Goal: Task Accomplishment & Management: Manage account settings

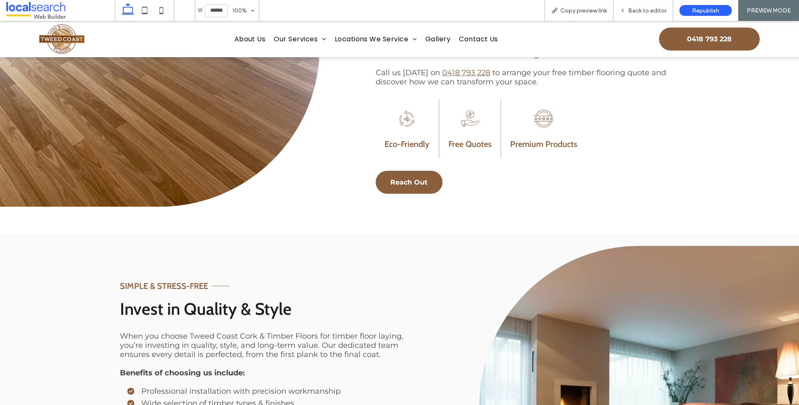
scroll to position [398, 0]
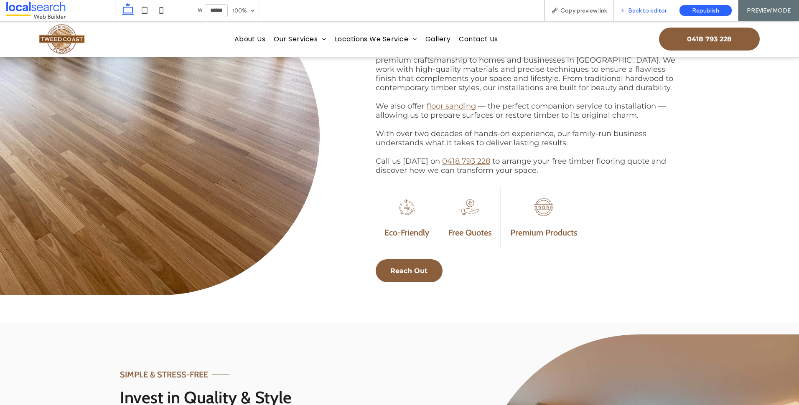
click at [640, 2] on div "Back to editor" at bounding box center [644, 10] width 60 height 21
click at [643, 8] on span "Back to editor" at bounding box center [647, 10] width 38 height 7
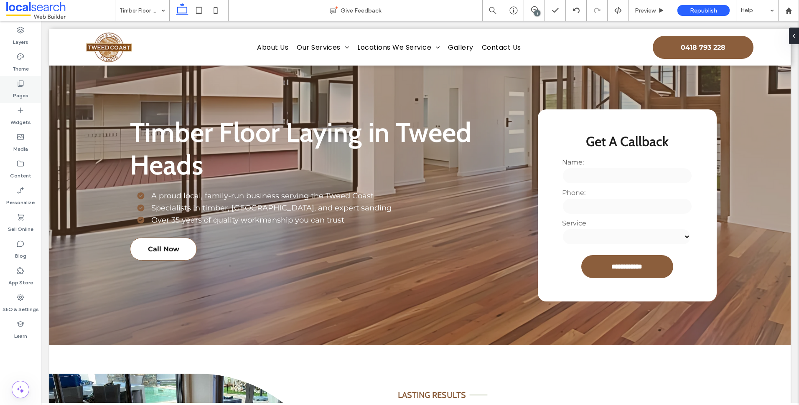
click at [27, 92] on label "Pages" at bounding box center [20, 94] width 15 height 12
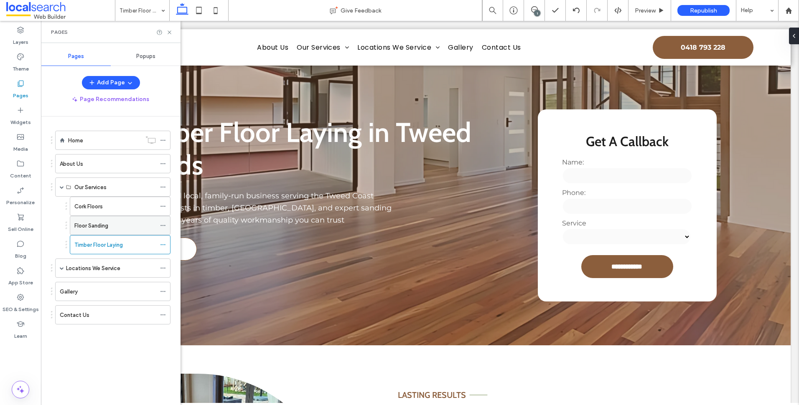
click at [135, 232] on div "Floor Sanding" at bounding box center [115, 226] width 82 height 18
click at [140, 250] on div "Timber Floor Laying" at bounding box center [115, 245] width 82 height 18
click at [171, 33] on use at bounding box center [169, 32] width 3 height 3
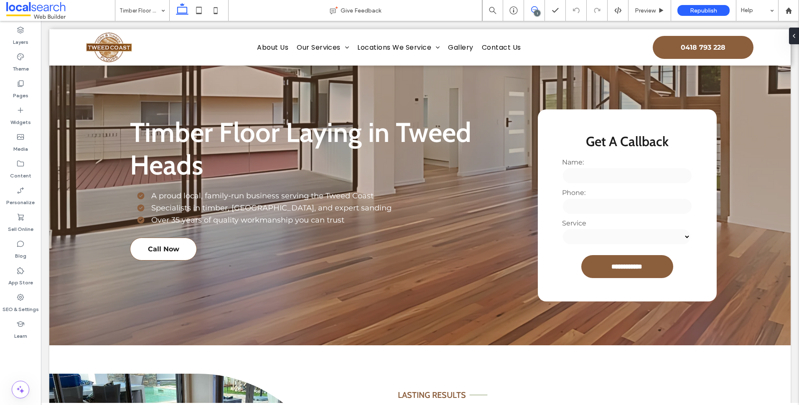
click at [535, 9] on icon at bounding box center [534, 9] width 7 height 7
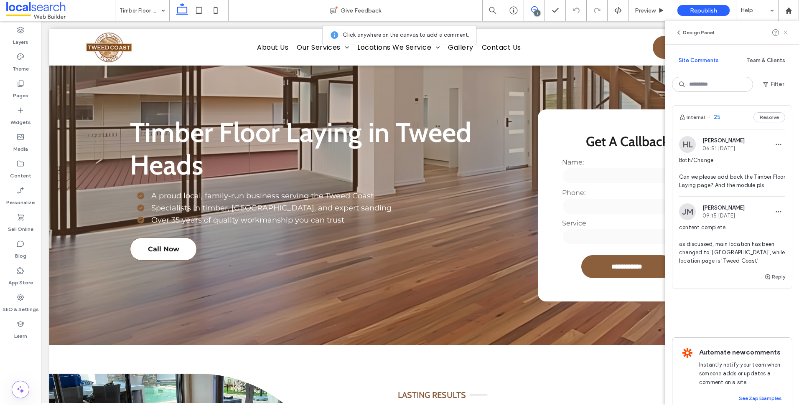
click at [786, 35] on icon at bounding box center [786, 32] width 7 height 7
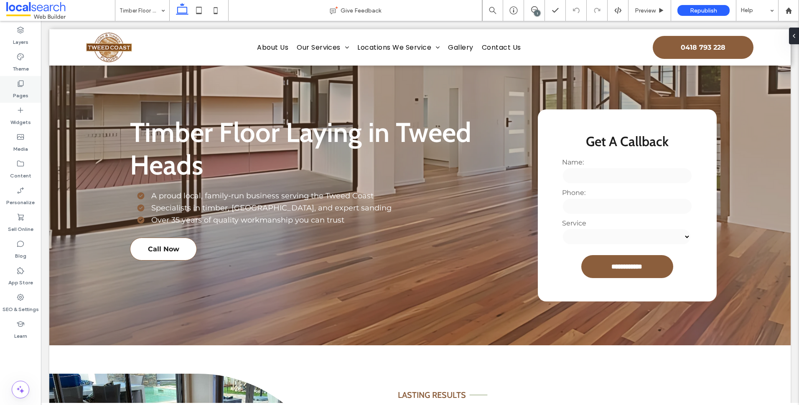
click at [20, 78] on div "Pages" at bounding box center [20, 89] width 41 height 27
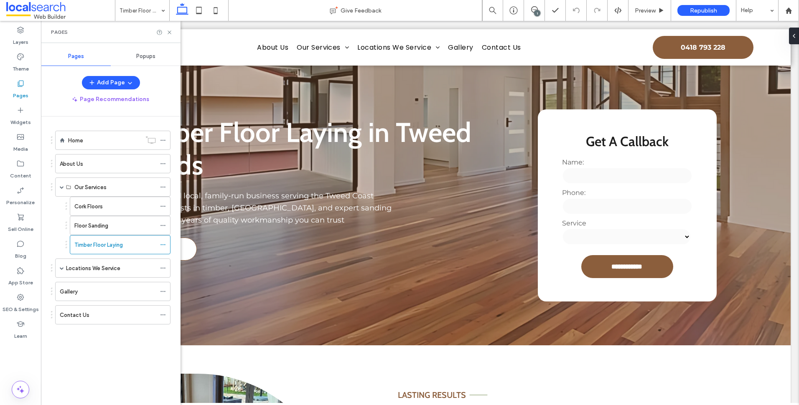
drag, startPoint x: 138, startPoint y: 379, endPoint x: 133, endPoint y: 378, distance: 5.6
click at [138, 379] on div "Home About Us Our Services Cork Floors Floor Sanding Timber Floor Laying Locati…" at bounding box center [116, 259] width 130 height 285
click at [169, 34] on icon at bounding box center [169, 32] width 6 height 6
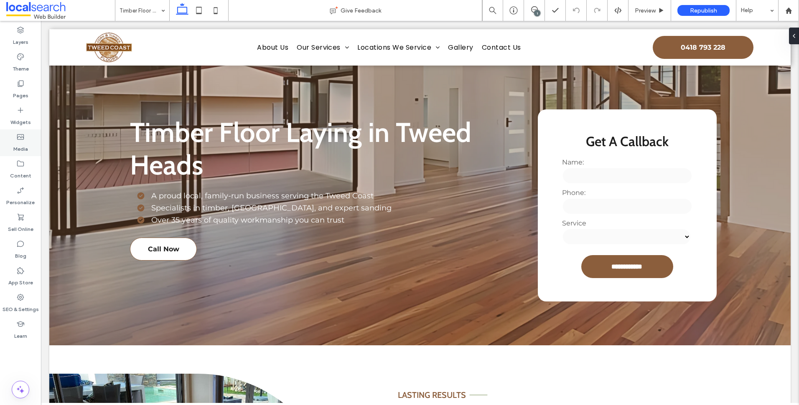
click at [10, 147] on div "Media" at bounding box center [20, 143] width 41 height 27
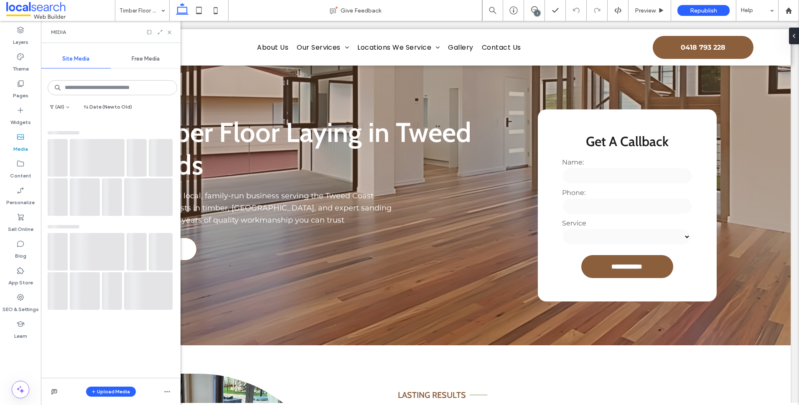
click at [161, 28] on div "Media" at bounding box center [111, 32] width 140 height 22
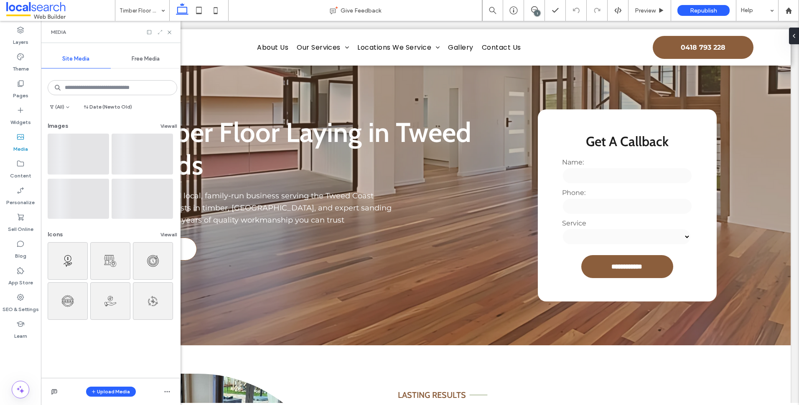
click at [161, 31] on icon at bounding box center [160, 32] width 6 height 6
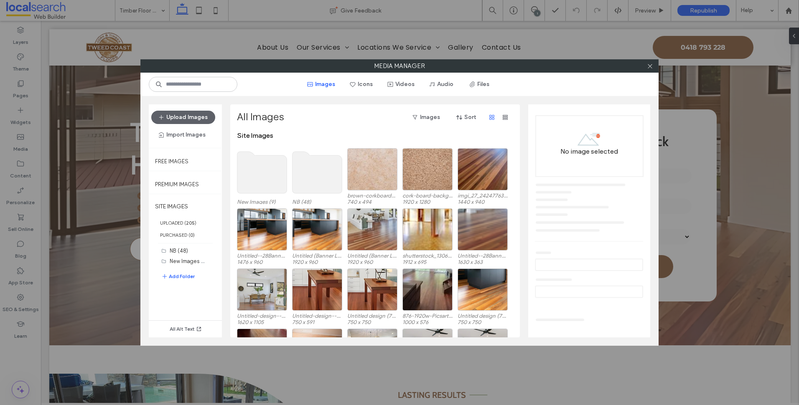
click at [265, 167] on use at bounding box center [262, 173] width 50 height 42
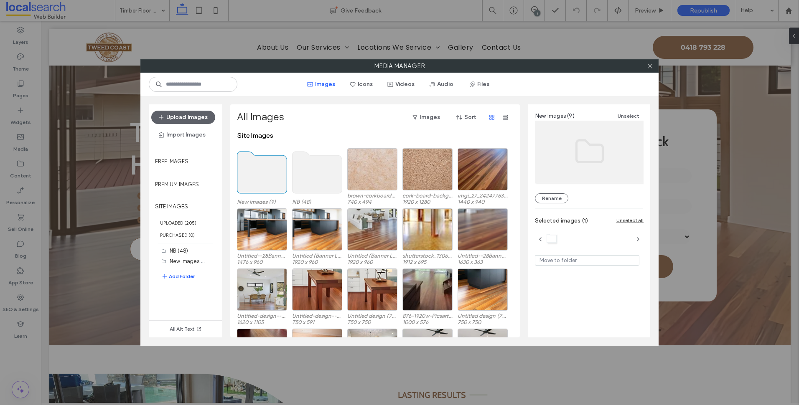
click at [265, 166] on use at bounding box center [262, 173] width 50 height 42
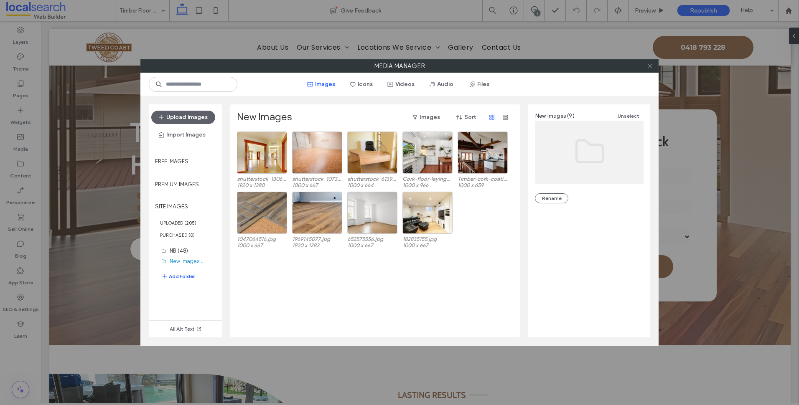
click at [647, 66] on icon at bounding box center [650, 66] width 6 height 6
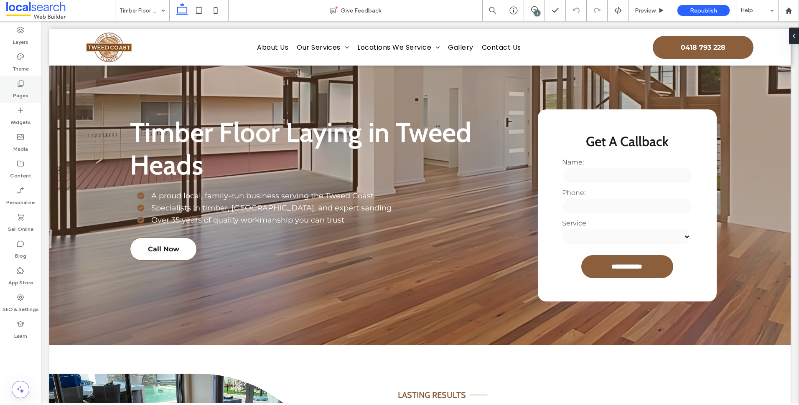
drag, startPoint x: 24, startPoint y: 108, endPoint x: 25, endPoint y: 99, distance: 8.8
click at [24, 106] on icon at bounding box center [20, 110] width 8 height 8
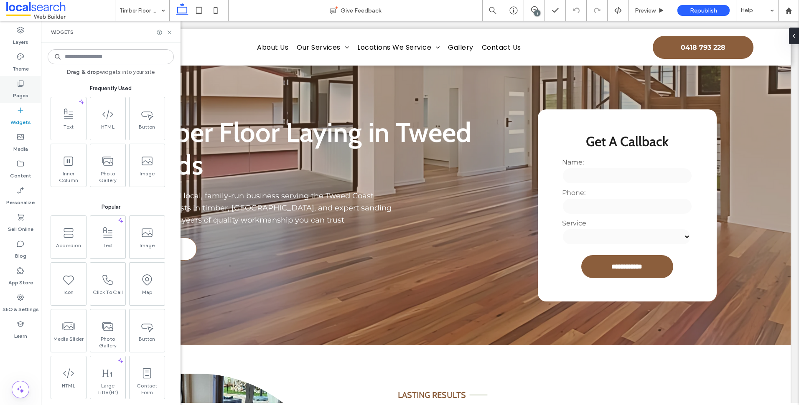
click at [30, 90] on div "Pages" at bounding box center [20, 89] width 41 height 27
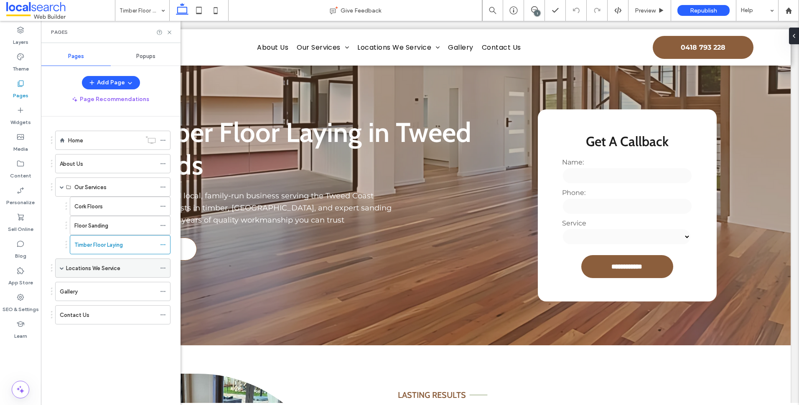
click at [61, 269] on span at bounding box center [62, 268] width 4 height 4
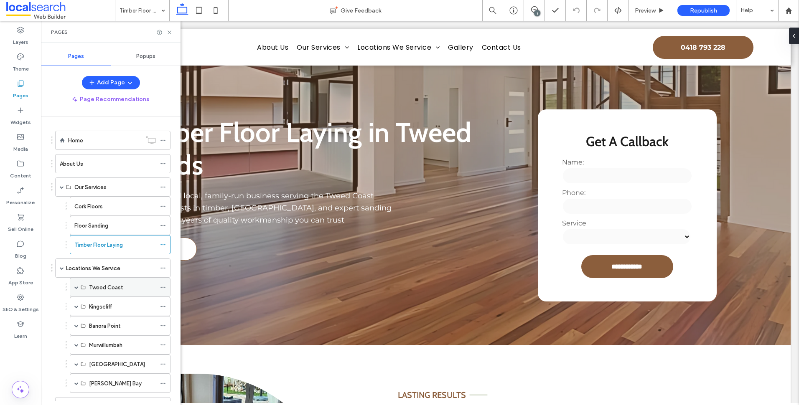
click at [75, 289] on span at bounding box center [76, 288] width 4 height 4
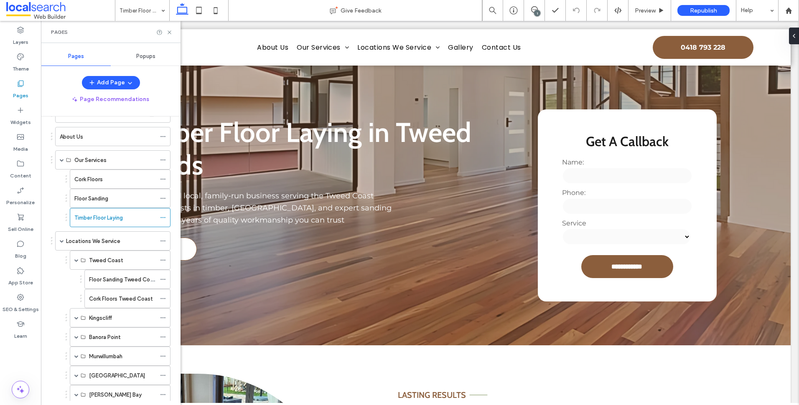
scroll to position [42, 0]
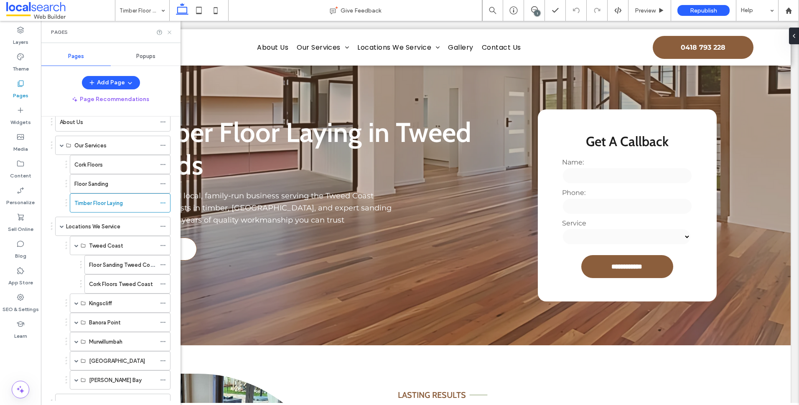
click at [170, 34] on icon at bounding box center [169, 32] width 6 height 6
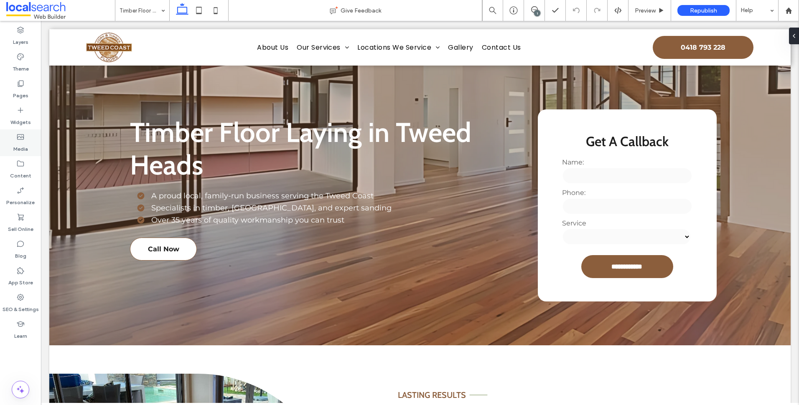
click at [15, 138] on div "Media" at bounding box center [20, 143] width 41 height 27
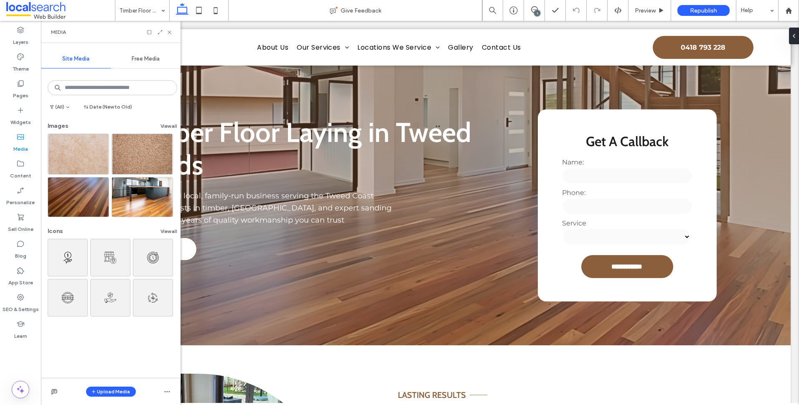
click at [161, 36] on div "Media" at bounding box center [111, 32] width 140 height 22
click at [161, 32] on icon at bounding box center [160, 32] width 6 height 6
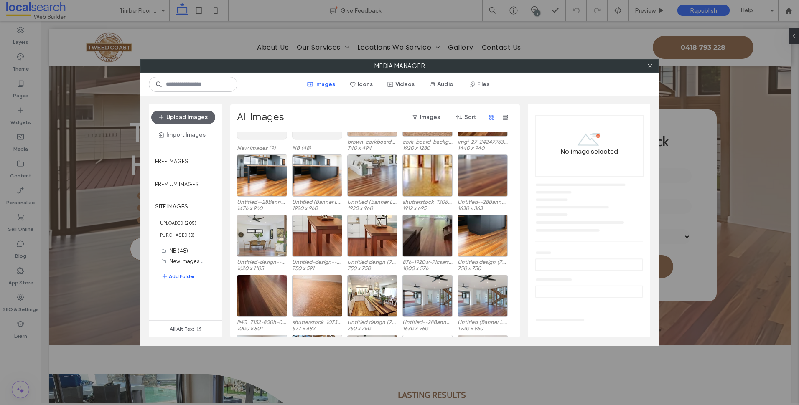
scroll to position [0, 0]
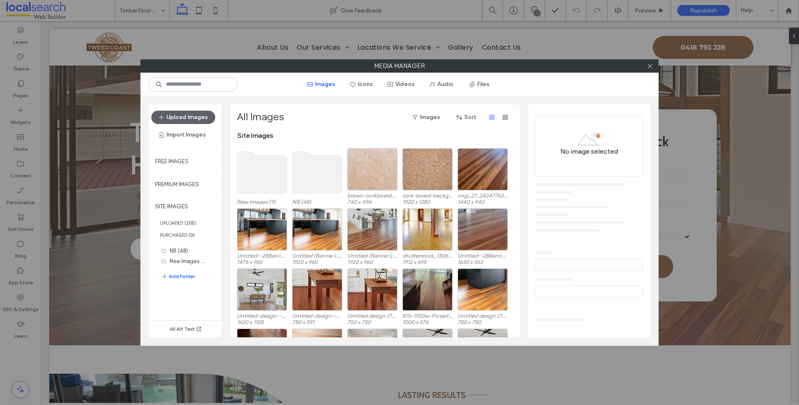
click at [279, 173] on use at bounding box center [262, 173] width 50 height 42
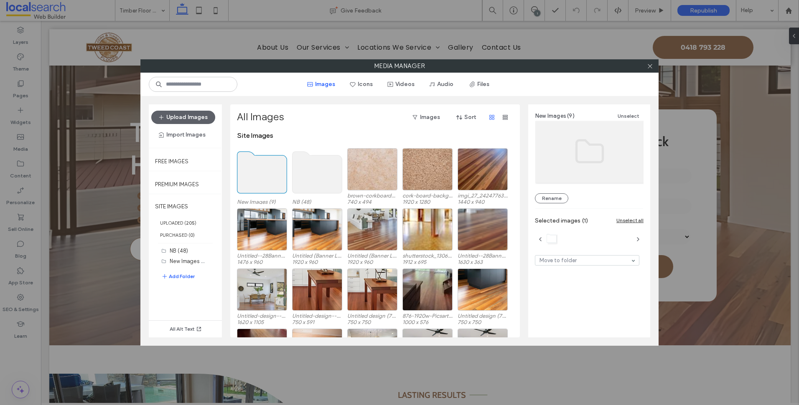
click at [279, 173] on use at bounding box center [262, 173] width 50 height 42
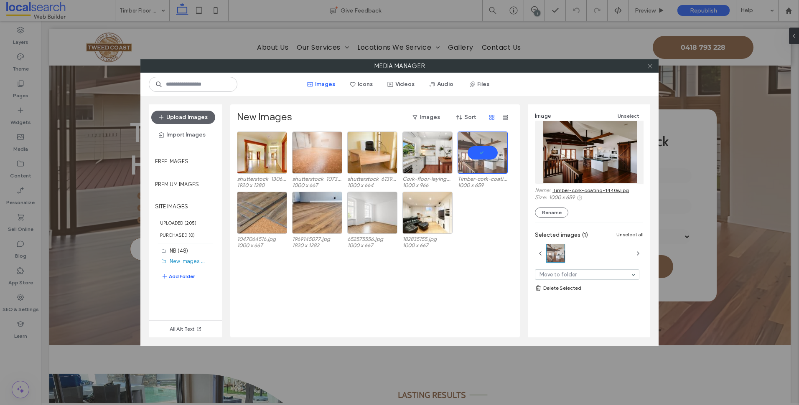
click at [648, 64] on icon at bounding box center [650, 66] width 6 height 6
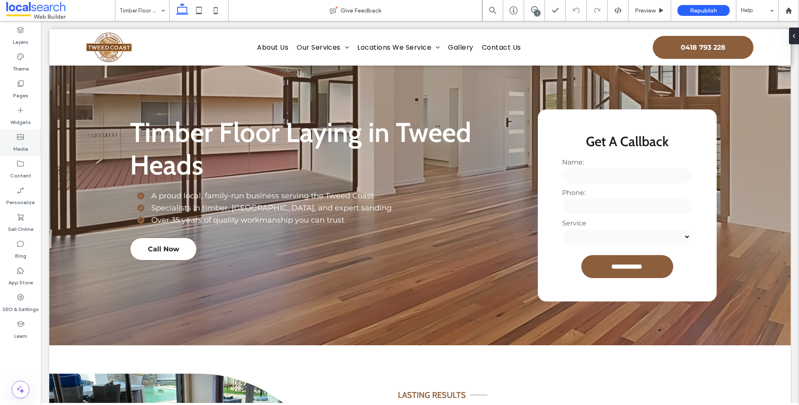
click at [25, 150] on label "Media" at bounding box center [20, 147] width 15 height 12
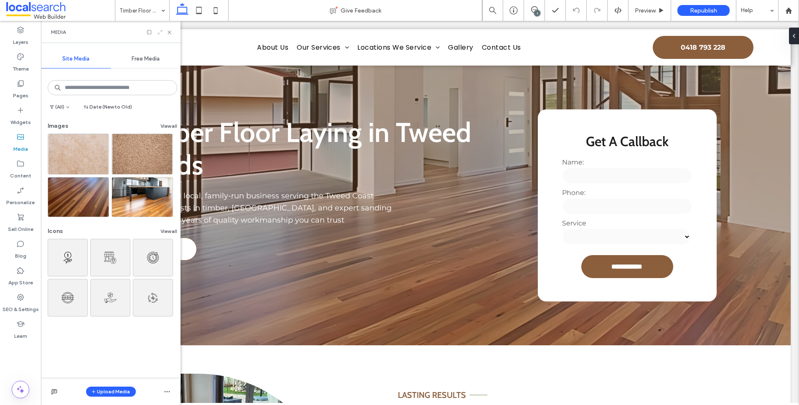
click at [161, 33] on icon at bounding box center [160, 32] width 6 height 6
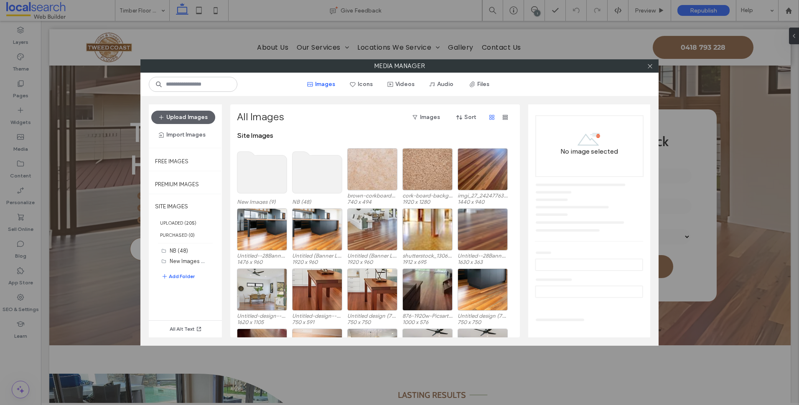
click at [656, 66] on label "Media Manager" at bounding box center [400, 66] width 518 height 13
click at [648, 67] on icon at bounding box center [650, 66] width 6 height 6
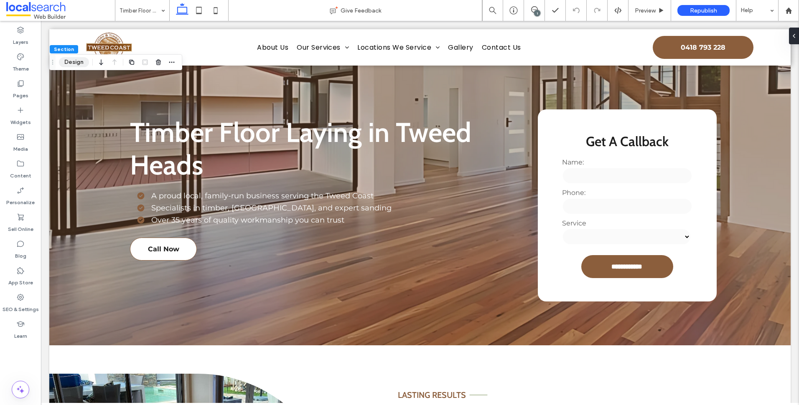
click at [73, 63] on button "Design" at bounding box center [74, 62] width 30 height 10
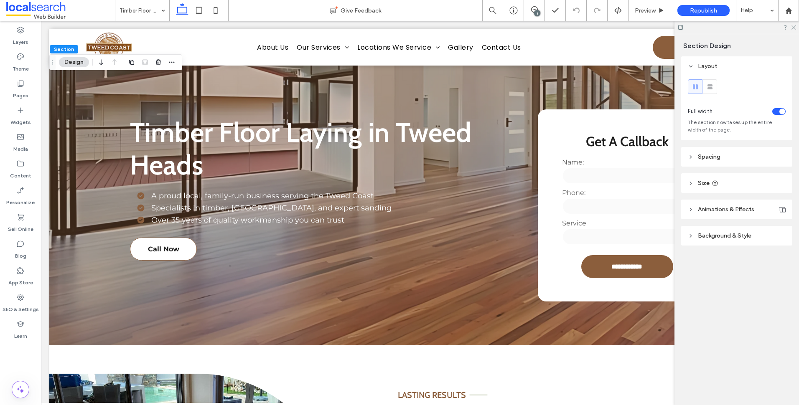
drag, startPoint x: 750, startPoint y: 229, endPoint x: 750, endPoint y: 234, distance: 5.0
click at [750, 229] on header "Background & Style" at bounding box center [736, 236] width 111 height 20
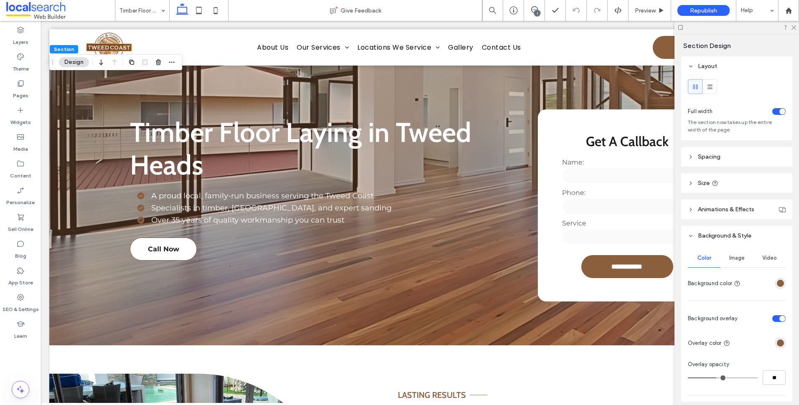
click at [736, 262] on div "Image" at bounding box center [737, 258] width 33 height 18
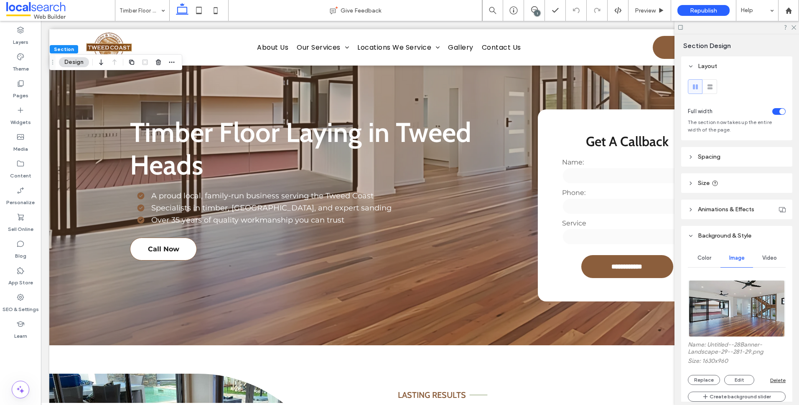
scroll to position [42, 0]
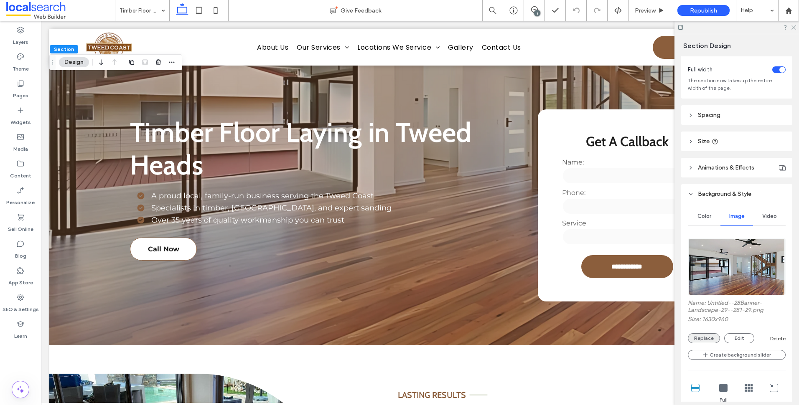
click at [706, 337] on button "Replace" at bounding box center [704, 339] width 32 height 10
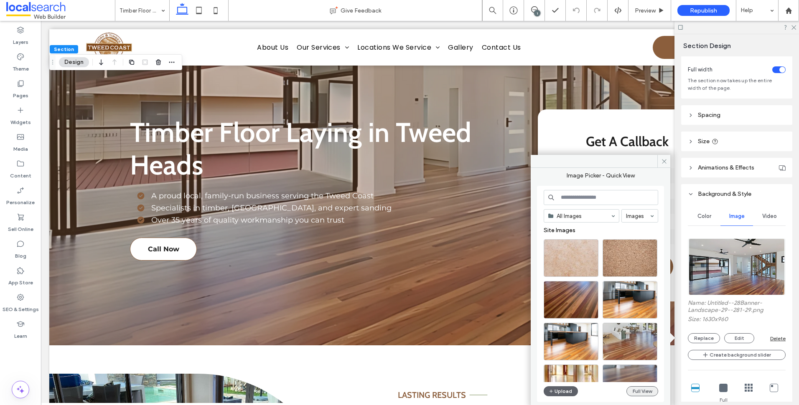
click at [646, 394] on button "Full View" at bounding box center [643, 392] width 32 height 10
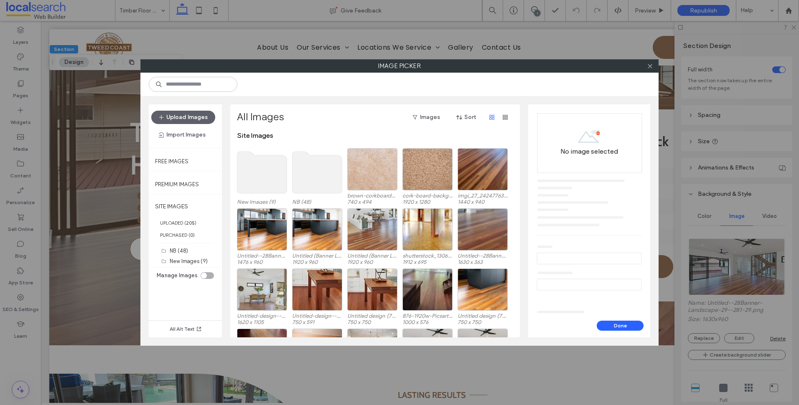
click at [248, 169] on use at bounding box center [262, 173] width 50 height 42
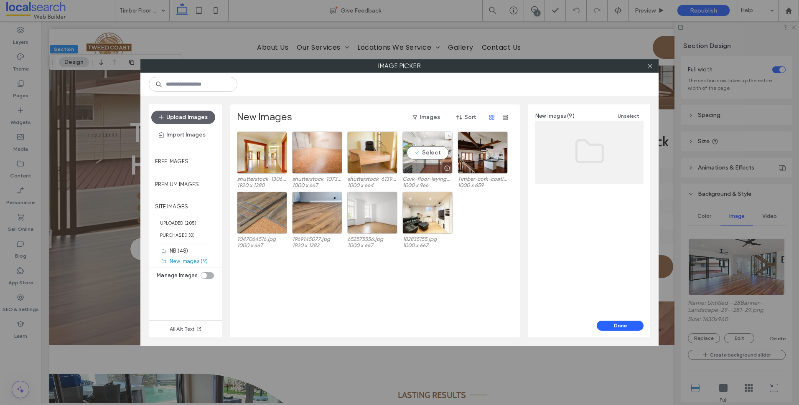
click at [426, 160] on div "Select" at bounding box center [428, 153] width 50 height 42
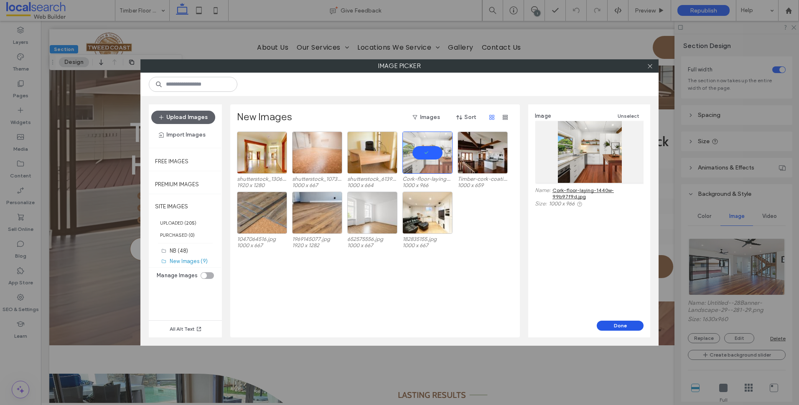
click at [627, 324] on button "Done" at bounding box center [620, 326] width 47 height 10
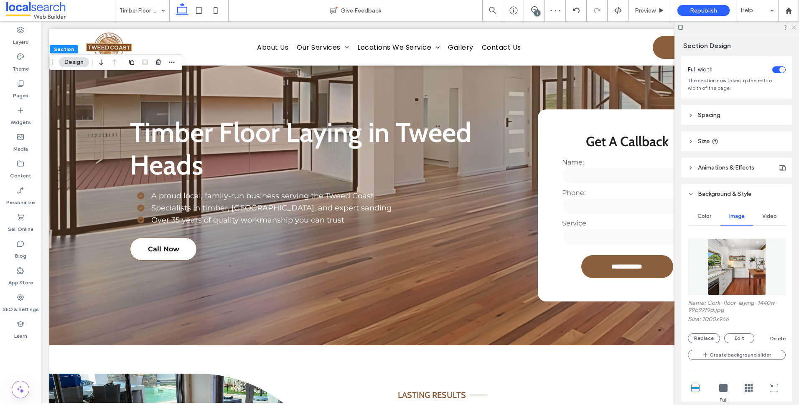
click at [796, 25] on icon at bounding box center [793, 26] width 5 height 5
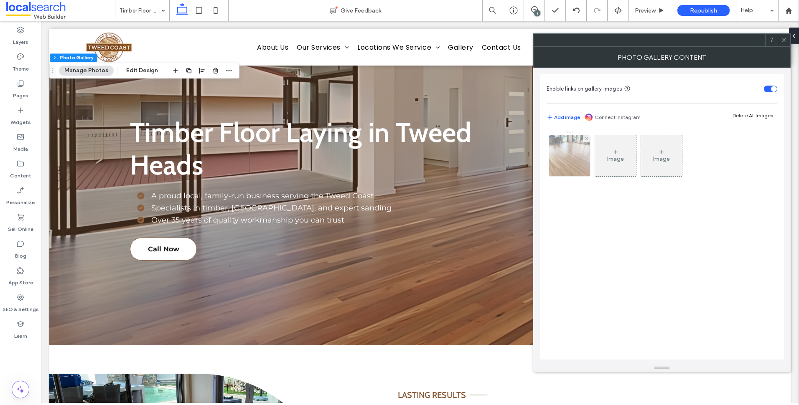
click at [580, 161] on img at bounding box center [569, 155] width 41 height 41
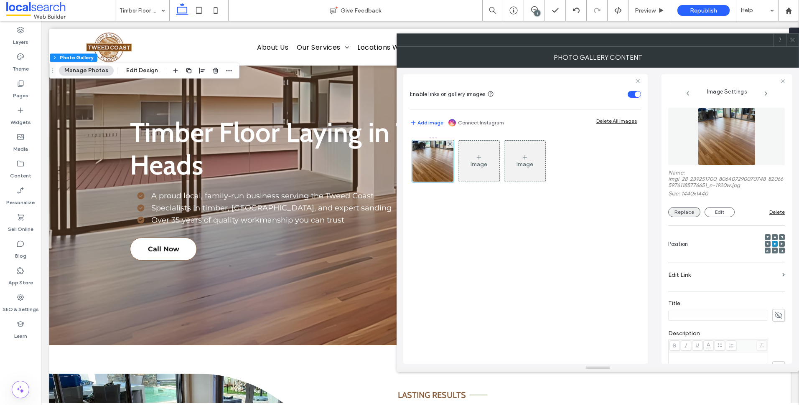
click at [688, 208] on button "Replace" at bounding box center [684, 212] width 32 height 10
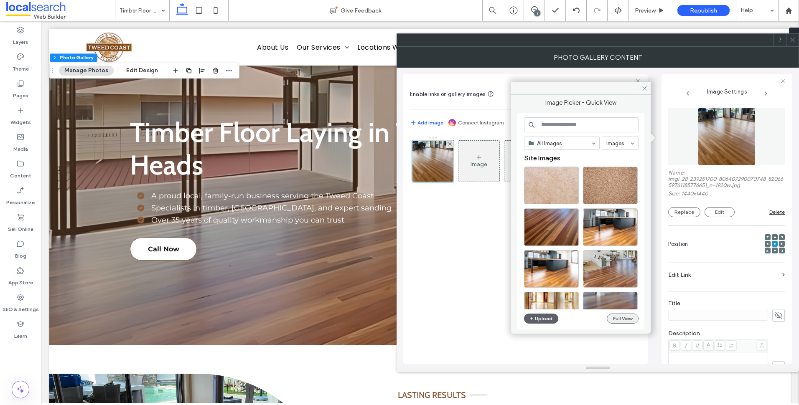
click at [630, 319] on button "Full View" at bounding box center [623, 319] width 32 height 10
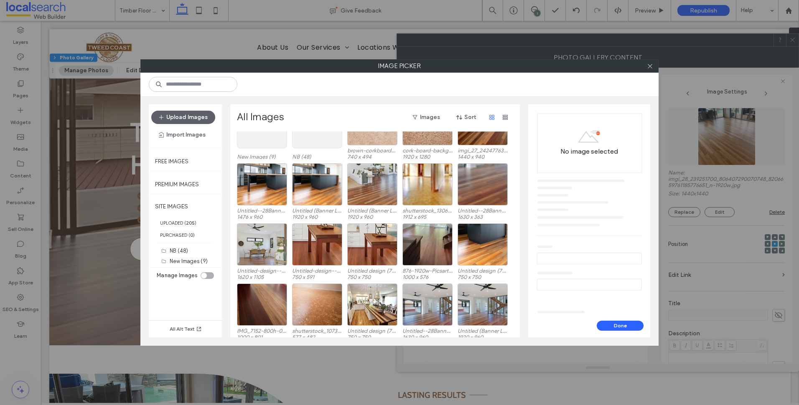
scroll to position [51, 0]
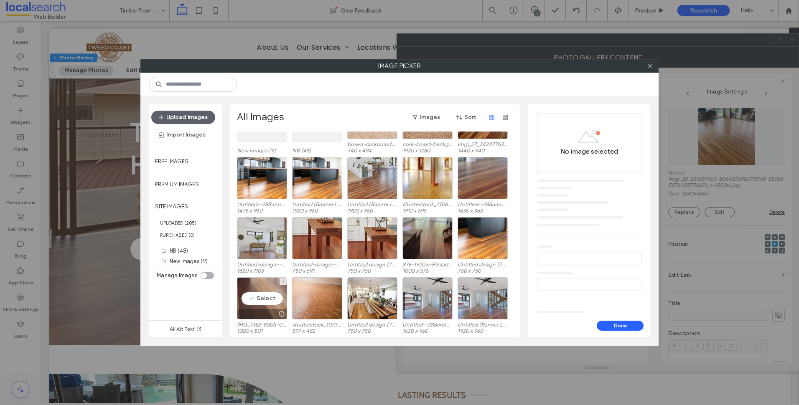
click at [278, 289] on div "Select" at bounding box center [262, 299] width 50 height 42
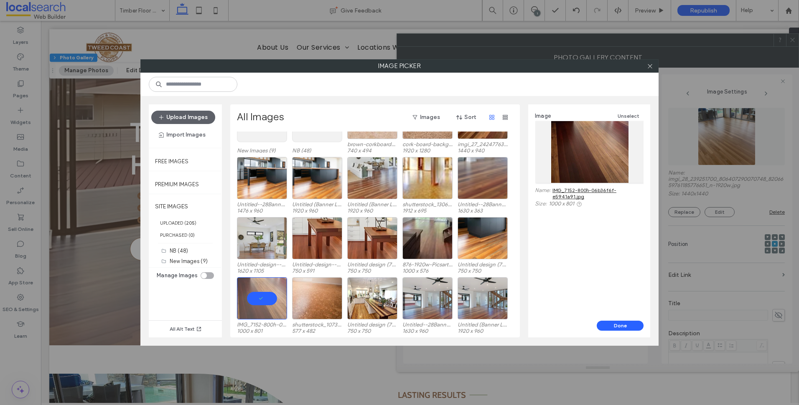
click at [626, 325] on button "Done" at bounding box center [620, 326] width 47 height 10
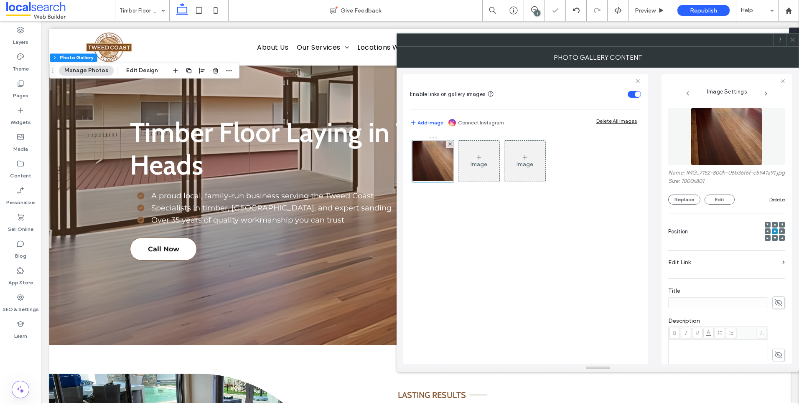
click at [793, 39] on icon at bounding box center [793, 40] width 6 height 6
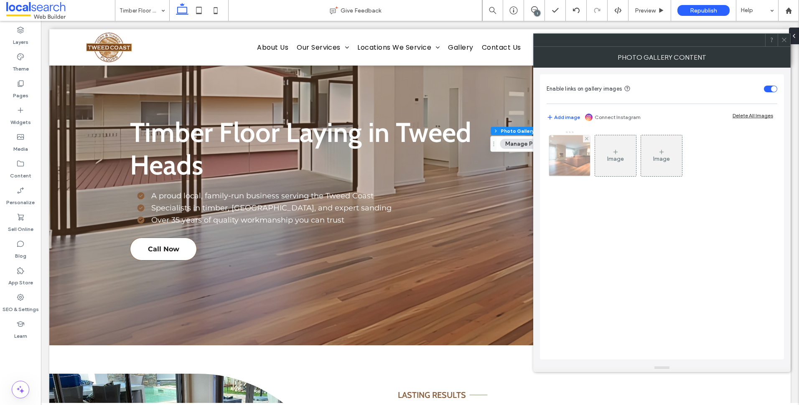
click at [586, 161] on img at bounding box center [569, 155] width 61 height 41
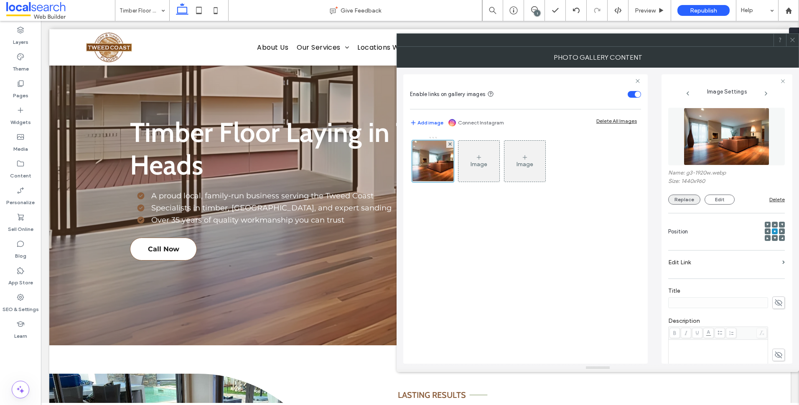
click at [697, 201] on button "Replace" at bounding box center [684, 200] width 32 height 10
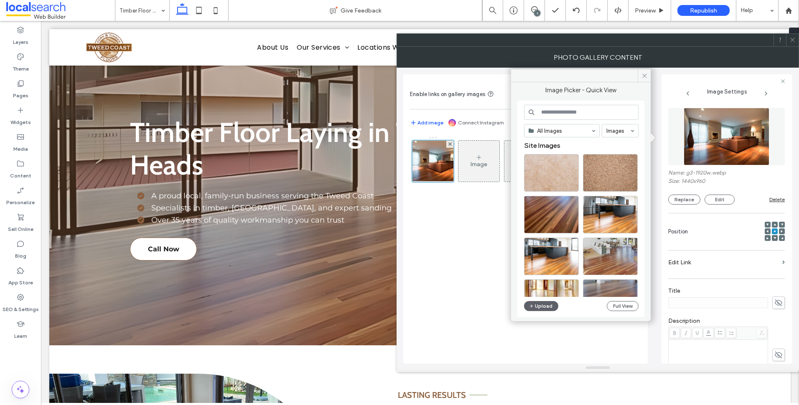
drag, startPoint x: 628, startPoint y: 304, endPoint x: 630, endPoint y: 301, distance: 4.3
click at [630, 301] on div "All Images Images Site Images Upload Full View" at bounding box center [581, 209] width 115 height 209
drag, startPoint x: 791, startPoint y: 38, endPoint x: 766, endPoint y: 43, distance: 25.2
click at [790, 38] on icon at bounding box center [793, 40] width 6 height 6
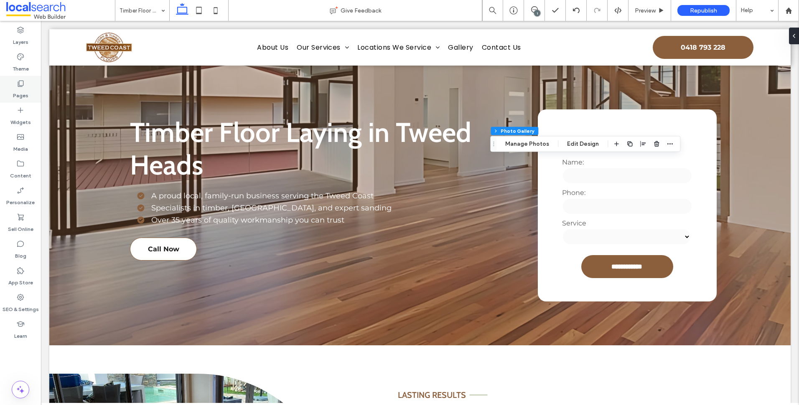
click at [36, 86] on div "Pages" at bounding box center [20, 89] width 41 height 27
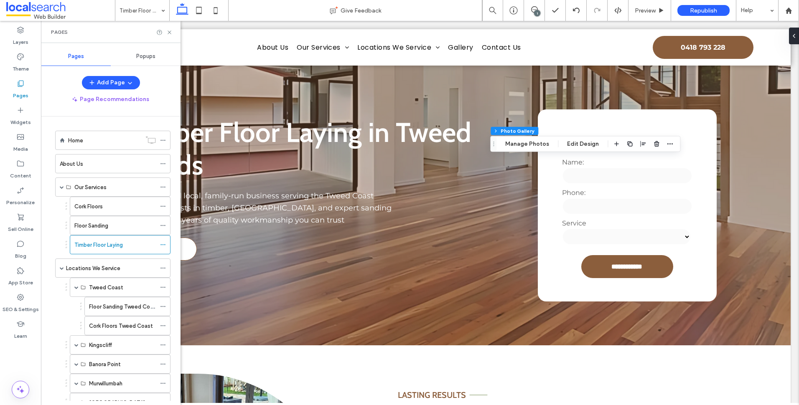
click at [118, 226] on div "Floor Sanding" at bounding box center [115, 226] width 82 height 9
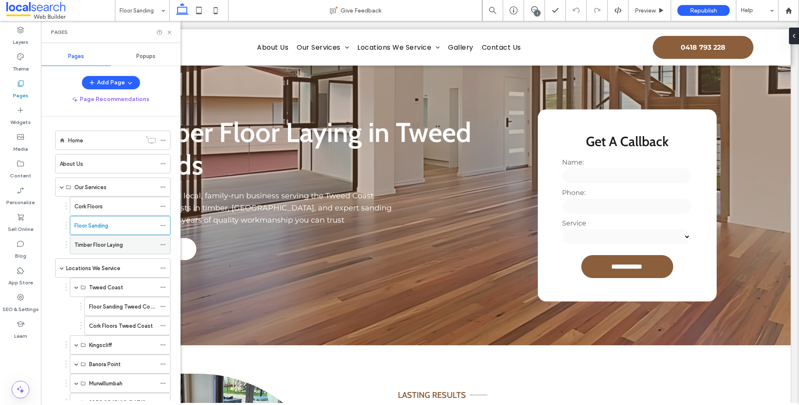
click at [92, 250] on div "Timber Floor Laying" at bounding box center [115, 245] width 82 height 18
click at [112, 217] on div "Floor Sanding" at bounding box center [115, 226] width 82 height 18
click at [135, 208] on div "Cork Floors" at bounding box center [115, 206] width 82 height 9
click at [111, 234] on div "Floor Sanding" at bounding box center [115, 226] width 82 height 18
click at [102, 259] on div "Locations We Service" at bounding box center [112, 268] width 115 height 19
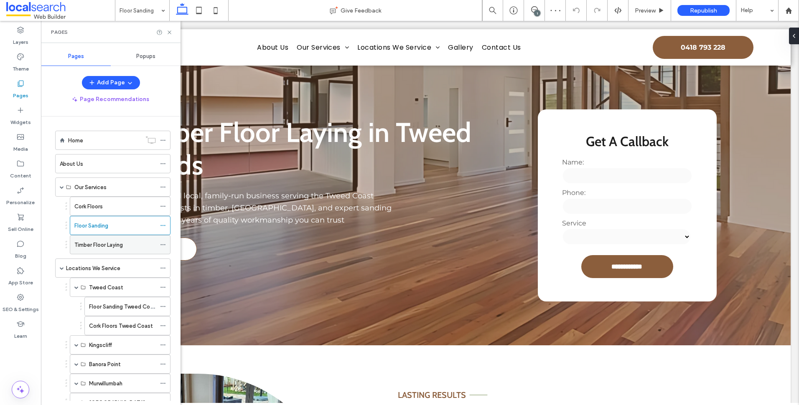
click at [115, 245] on label "Timber Floor Laying" at bounding box center [98, 245] width 48 height 15
click at [170, 31] on icon at bounding box center [169, 32] width 6 height 6
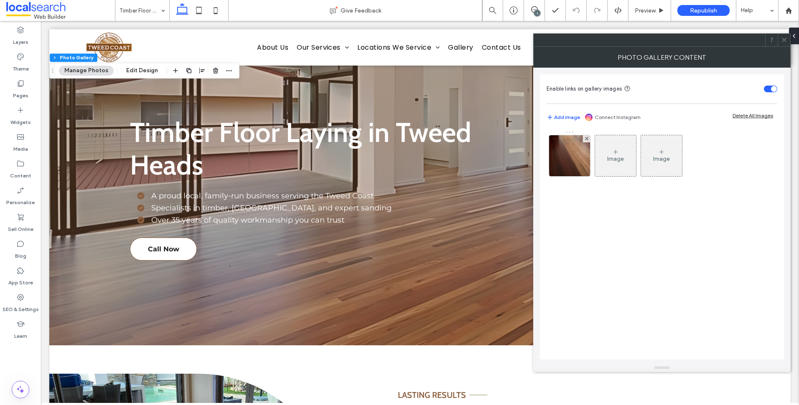
click at [786, 43] on icon at bounding box center [784, 40] width 6 height 6
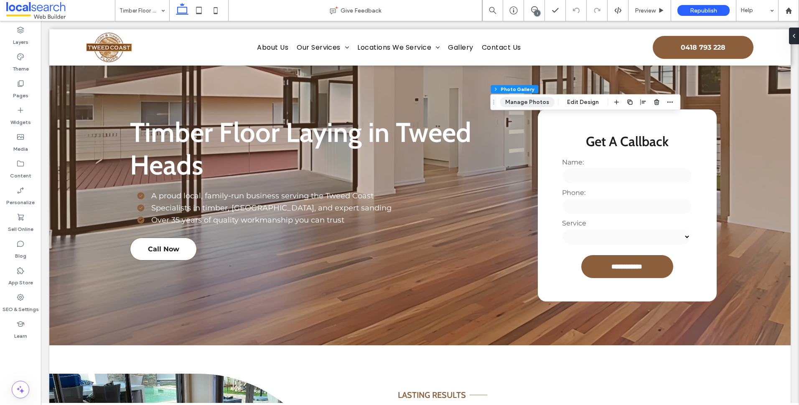
click at [536, 105] on button "Manage Photos" at bounding box center [527, 102] width 55 height 10
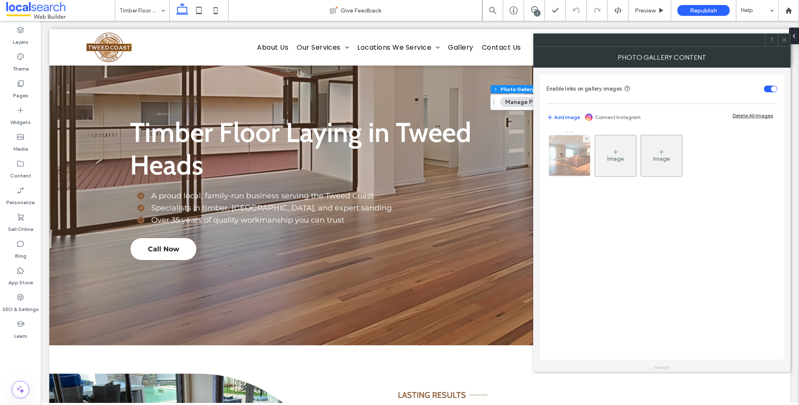
click at [581, 164] on img at bounding box center [569, 155] width 61 height 41
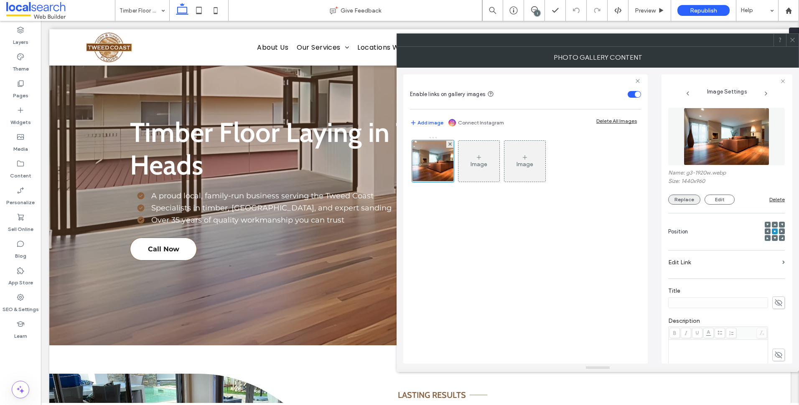
click at [691, 196] on button "Replace" at bounding box center [684, 200] width 32 height 10
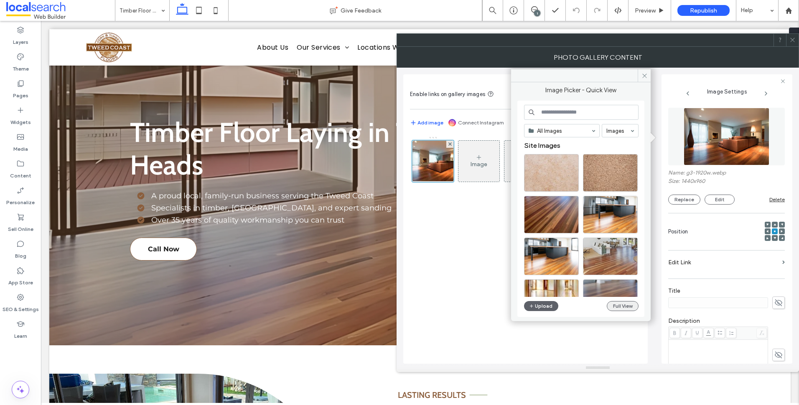
click at [619, 303] on button "Full View" at bounding box center [623, 306] width 32 height 10
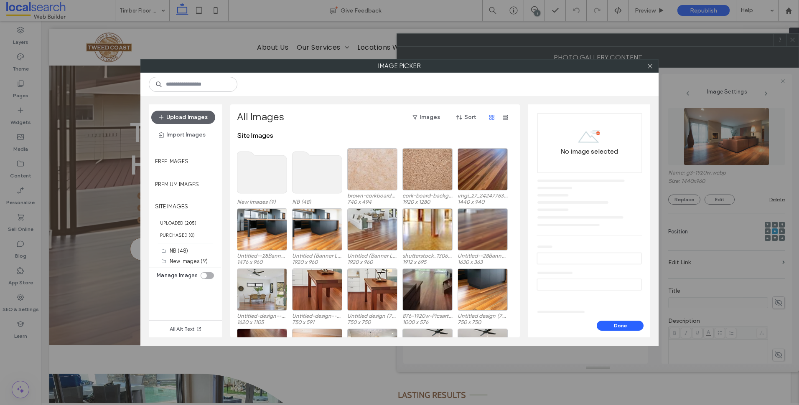
click at [275, 167] on use at bounding box center [262, 173] width 50 height 42
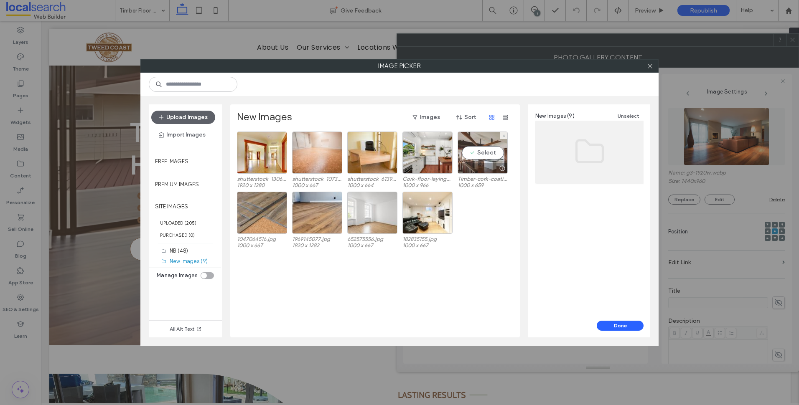
click at [490, 158] on div "Select" at bounding box center [483, 153] width 50 height 42
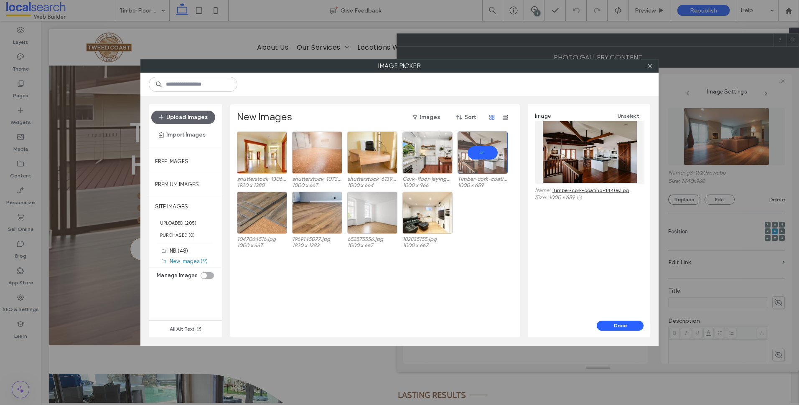
click at [630, 322] on button "Done" at bounding box center [620, 326] width 47 height 10
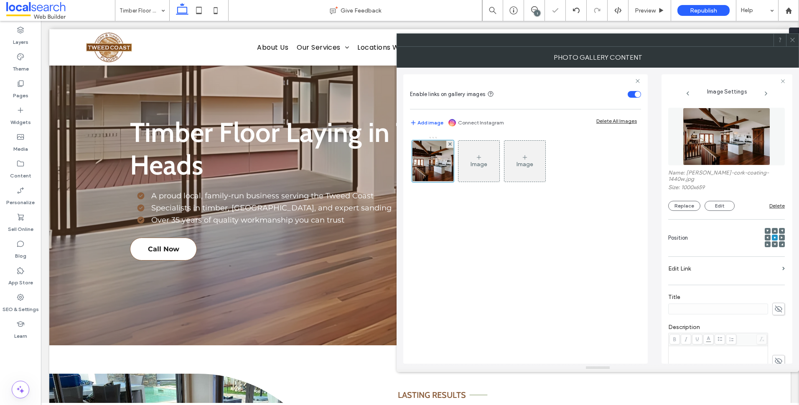
click at [791, 40] on icon at bounding box center [793, 40] width 6 height 6
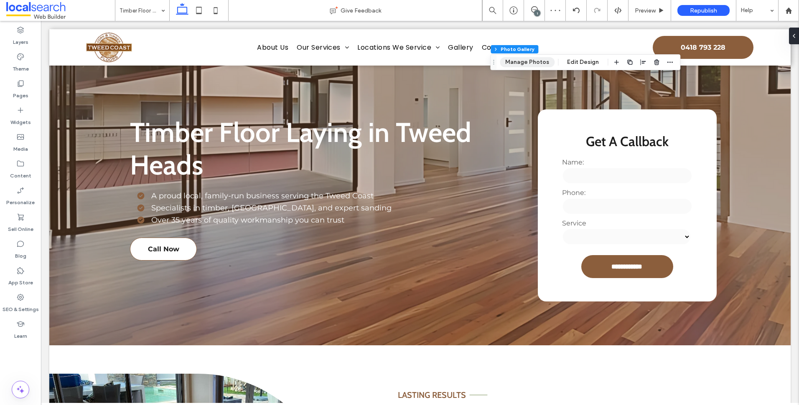
drag, startPoint x: 519, startPoint y: 59, endPoint x: 528, endPoint y: 65, distance: 10.3
click at [519, 59] on button "Manage Photos" at bounding box center [527, 62] width 55 height 10
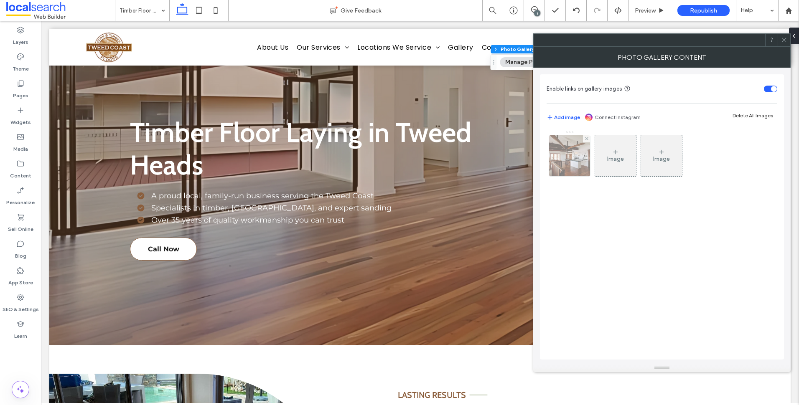
click at [582, 145] on img at bounding box center [570, 155] width 62 height 41
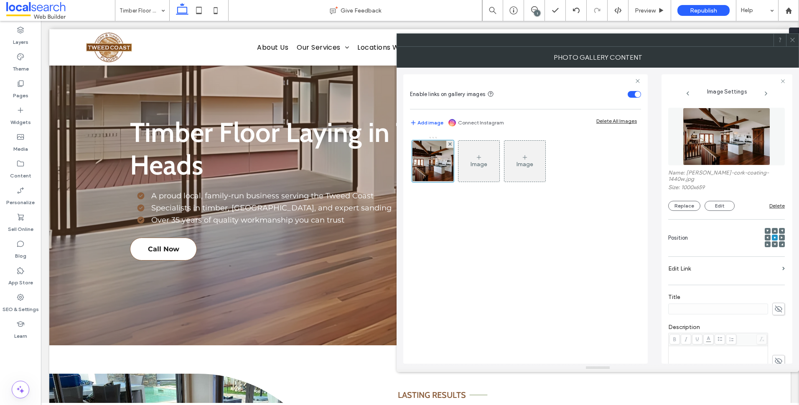
click at [713, 405] on div at bounding box center [399, 405] width 799 height 0
click at [793, 37] on icon at bounding box center [793, 40] width 6 height 6
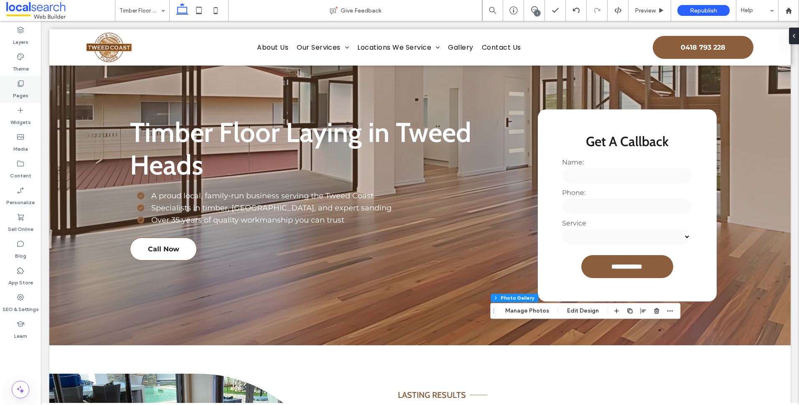
click at [33, 97] on div "Pages" at bounding box center [20, 89] width 41 height 27
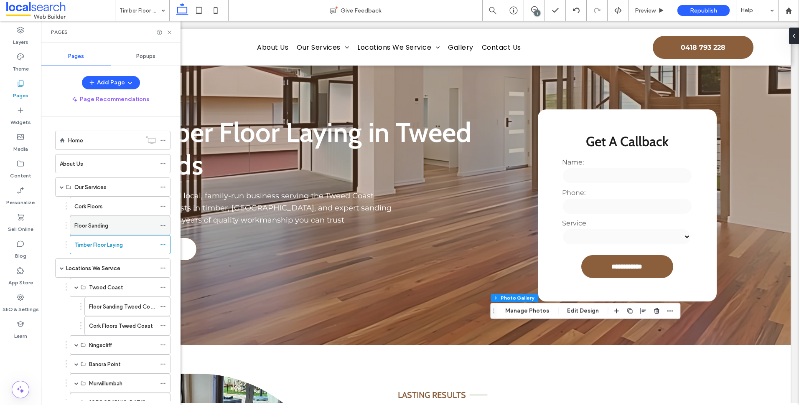
click at [120, 228] on div "Floor Sanding" at bounding box center [115, 226] width 82 height 9
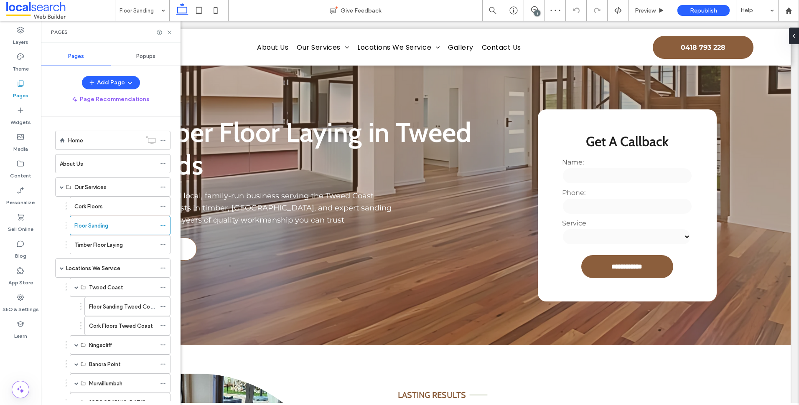
click at [97, 198] on div "Cork Floors" at bounding box center [115, 206] width 82 height 18
click at [113, 249] on label "Timber Floor Laying" at bounding box center [98, 245] width 48 height 15
click at [170, 34] on icon at bounding box center [169, 32] width 6 height 6
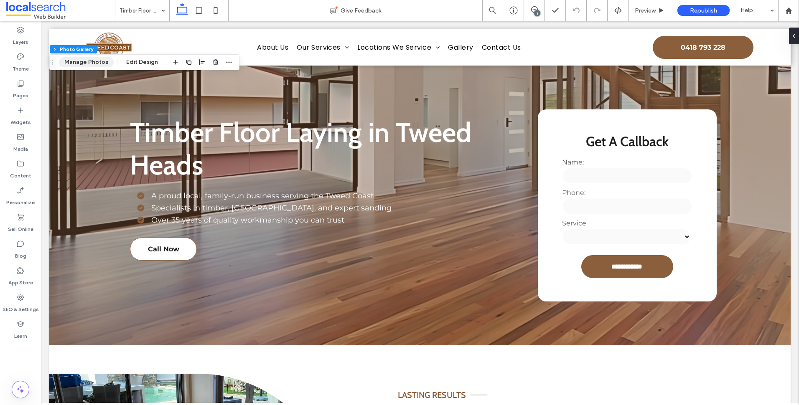
click at [76, 64] on button "Manage Photos" at bounding box center [86, 62] width 55 height 10
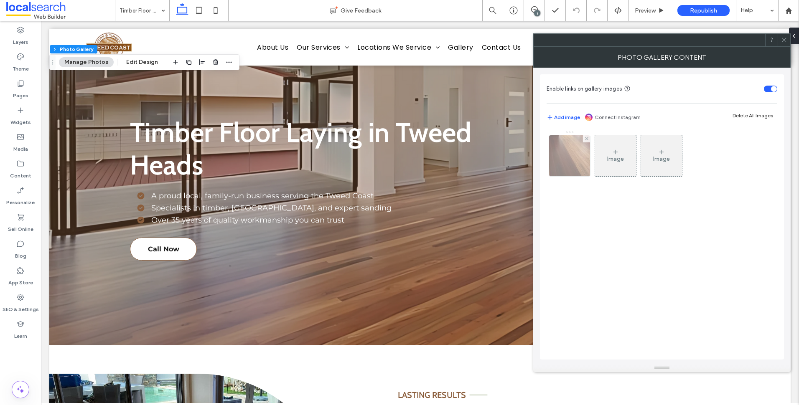
click at [580, 158] on img at bounding box center [569, 155] width 51 height 41
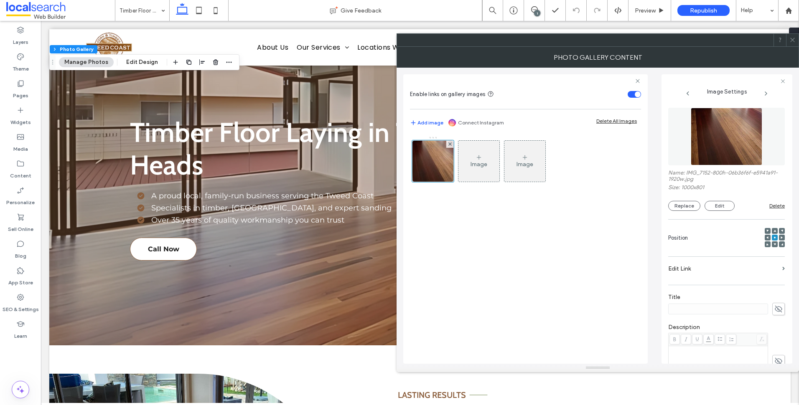
click at [686, 212] on div "Name: IMG_7152-800h-06b36f6f-e5941a91-1920w.jpg Size: 1000x801 Replace Edit Del…" at bounding box center [726, 160] width 117 height 112
click at [687, 206] on button "Replace" at bounding box center [684, 206] width 32 height 10
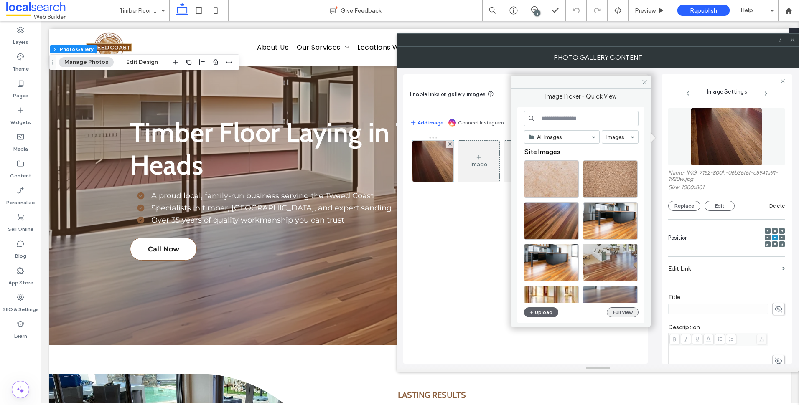
click at [634, 312] on button "Full View" at bounding box center [623, 313] width 32 height 10
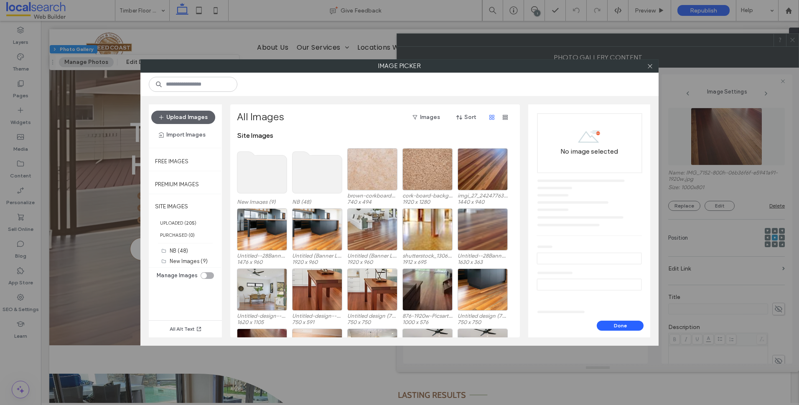
click at [321, 176] on use at bounding box center [318, 173] width 50 height 42
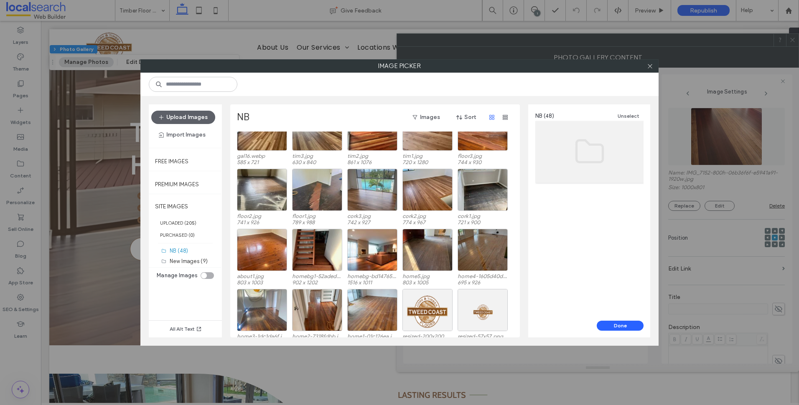
scroll to position [396, 0]
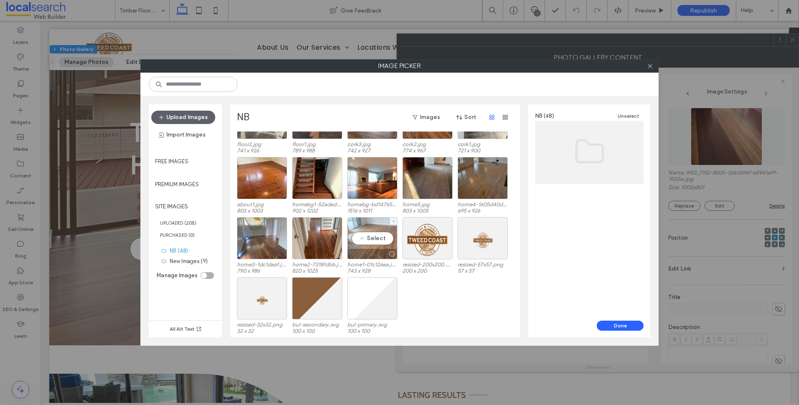
click at [370, 237] on div "Select" at bounding box center [372, 238] width 50 height 42
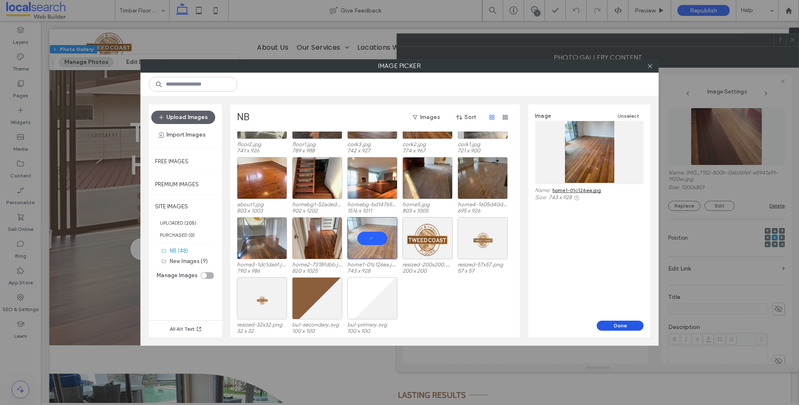
click at [627, 321] on button "Done" at bounding box center [620, 326] width 47 height 10
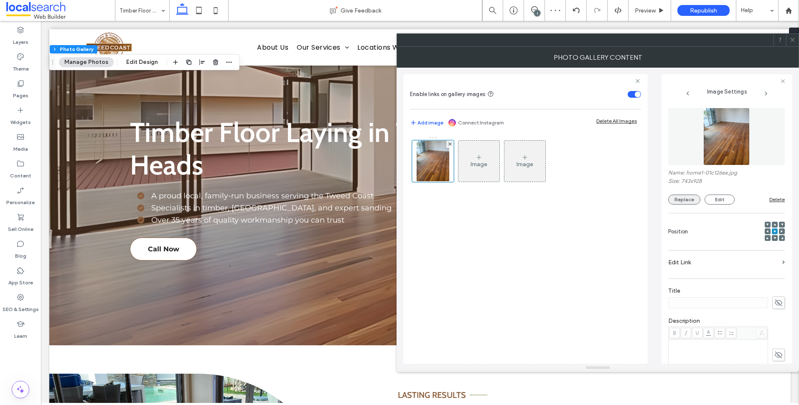
click at [685, 197] on button "Replace" at bounding box center [684, 200] width 32 height 10
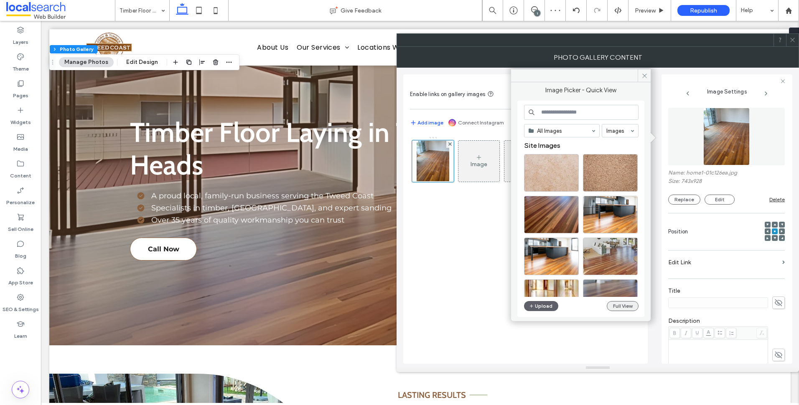
click at [627, 305] on button "Full View" at bounding box center [623, 306] width 32 height 10
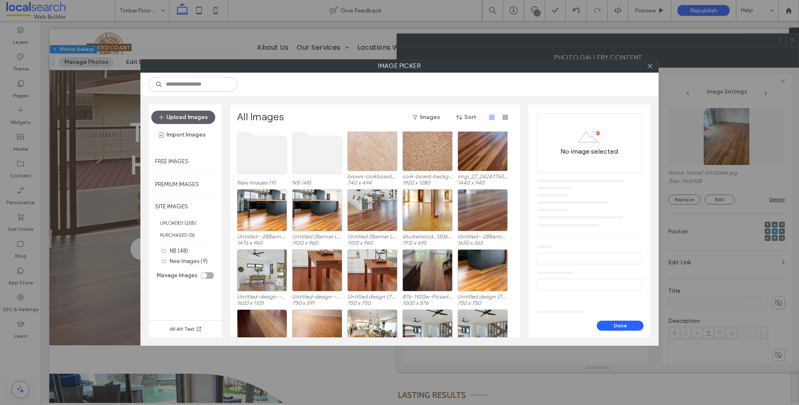
scroll to position [0, 0]
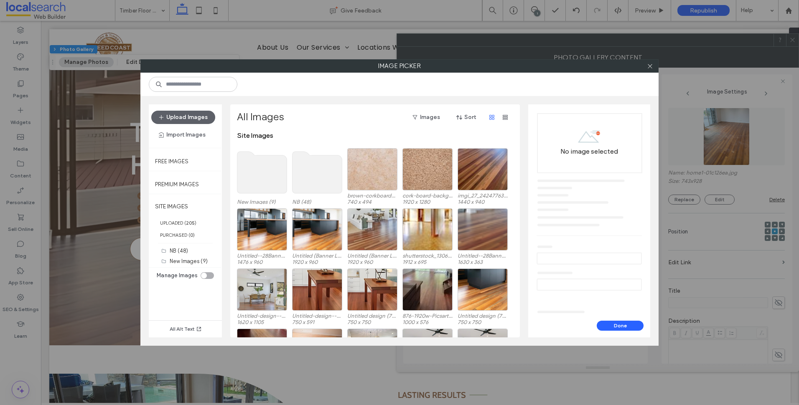
click at [244, 172] on use at bounding box center [262, 173] width 50 height 42
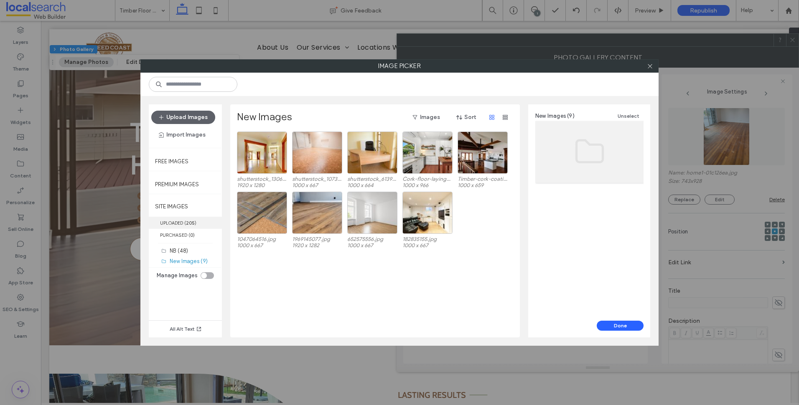
click at [199, 225] on label "UPLOADED ( 205 )" at bounding box center [185, 223] width 73 height 12
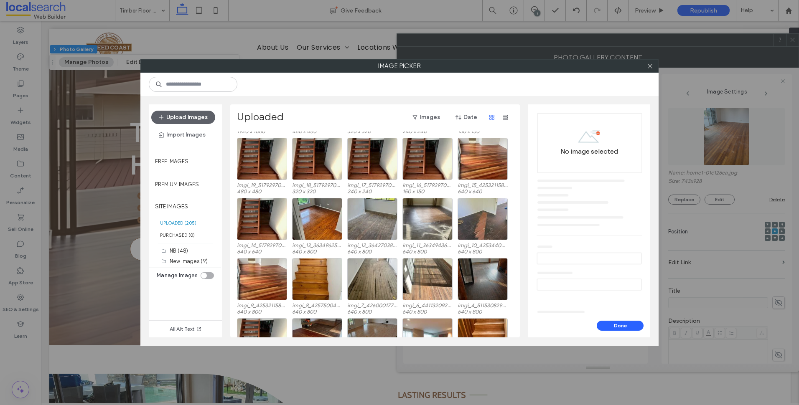
scroll to position [586, 0]
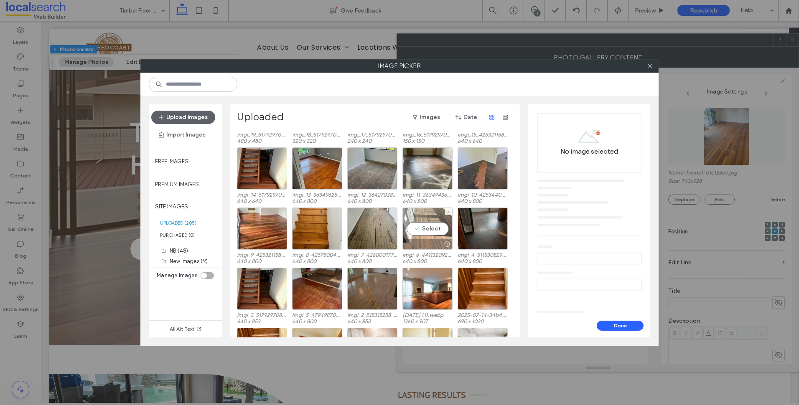
click at [423, 221] on div "Select" at bounding box center [428, 229] width 50 height 42
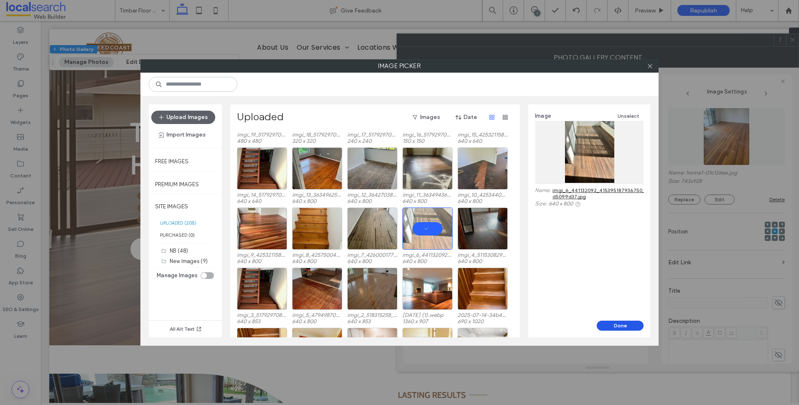
click at [619, 321] on button "Done" at bounding box center [620, 326] width 47 height 10
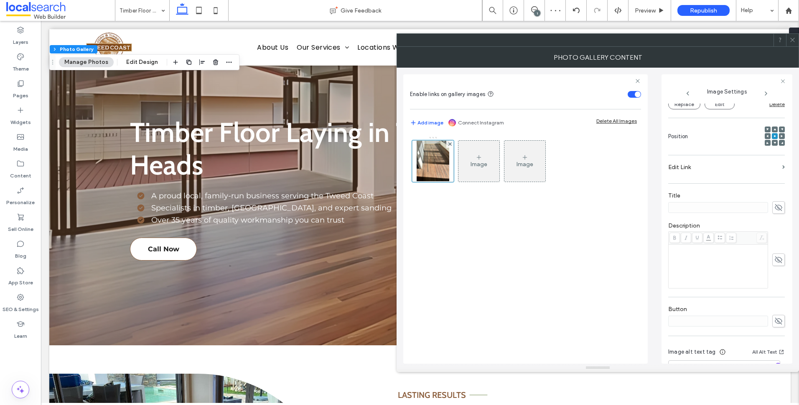
scroll to position [147, 0]
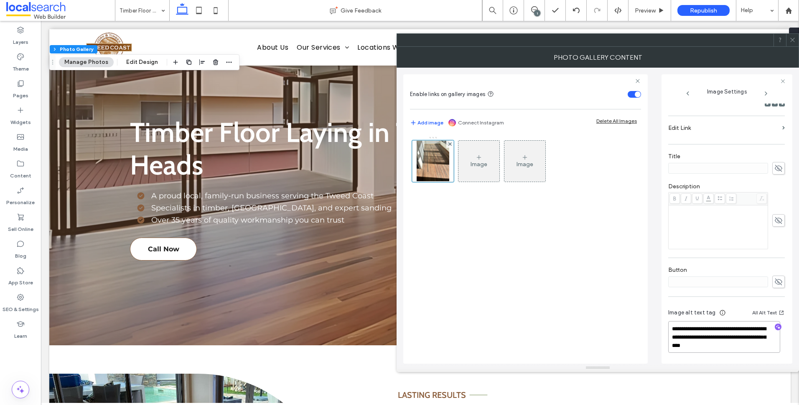
drag, startPoint x: 767, startPoint y: 345, endPoint x: 701, endPoint y: 336, distance: 66.3
click at [697, 337] on textarea "**********" at bounding box center [724, 337] width 112 height 32
click at [764, 334] on textarea "**********" at bounding box center [724, 337] width 112 height 32
drag, startPoint x: 771, startPoint y: 348, endPoint x: 715, endPoint y: 333, distance: 57.9
click at [697, 335] on textarea "**********" at bounding box center [724, 337] width 112 height 32
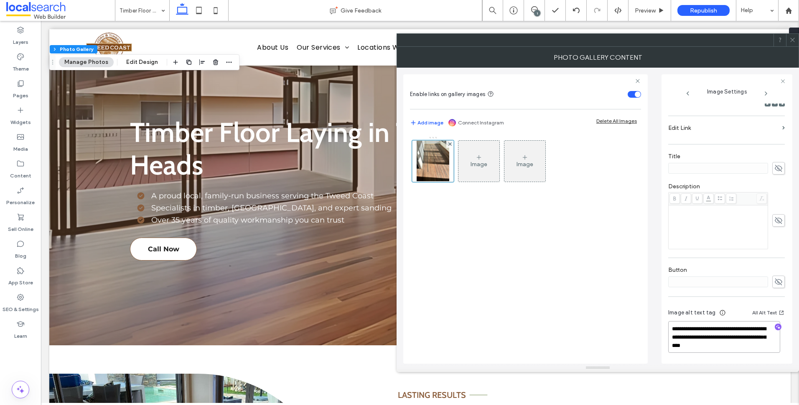
click at [767, 339] on textarea "**********" at bounding box center [724, 337] width 112 height 32
drag, startPoint x: 766, startPoint y: 350, endPoint x: 695, endPoint y: 337, distance: 72.2
click at [695, 337] on textarea "**********" at bounding box center [724, 337] width 112 height 32
click at [775, 326] on icon "button" at bounding box center [778, 327] width 6 height 6
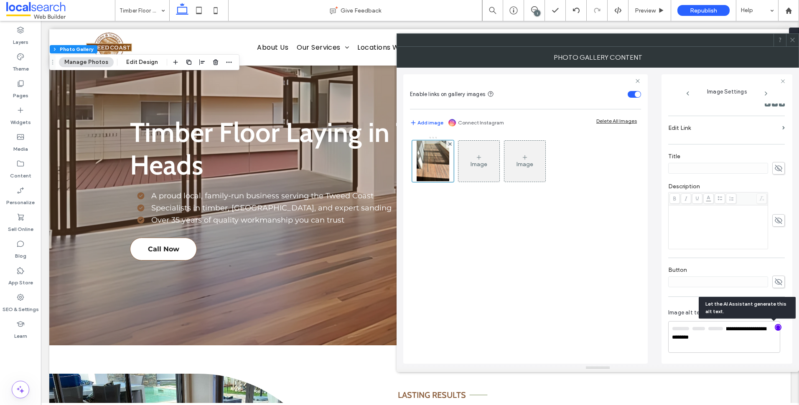
scroll to position [146, 0]
click at [757, 342] on textarea "**********" at bounding box center [724, 337] width 112 height 31
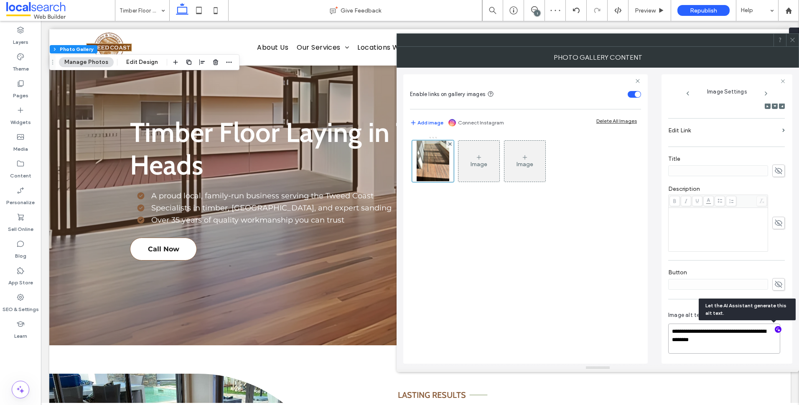
paste textarea "**********"
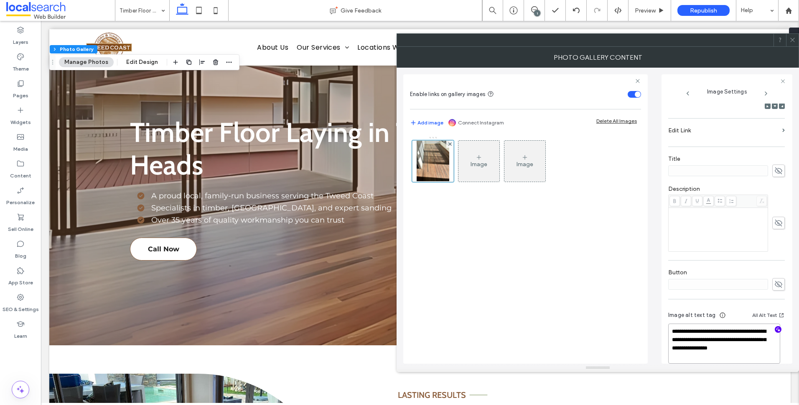
drag, startPoint x: 672, startPoint y: 329, endPoint x: 694, endPoint y: 329, distance: 22.2
click at [694, 329] on textarea "**********" at bounding box center [724, 344] width 112 height 40
type textarea "**********"
click at [791, 39] on icon at bounding box center [793, 40] width 6 height 6
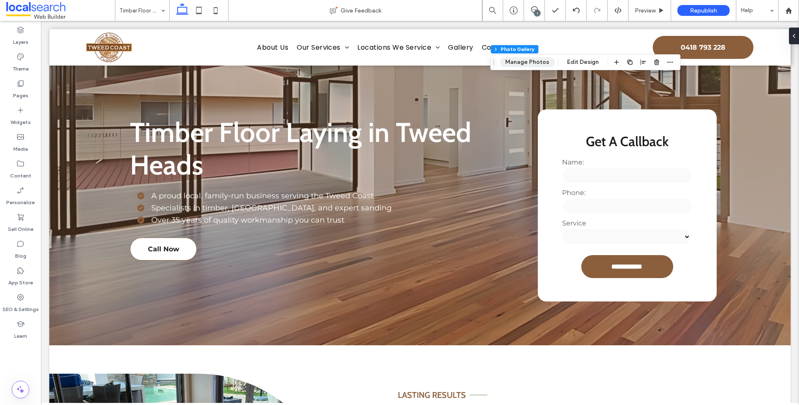
click at [535, 61] on button "Manage Photos" at bounding box center [527, 62] width 55 height 10
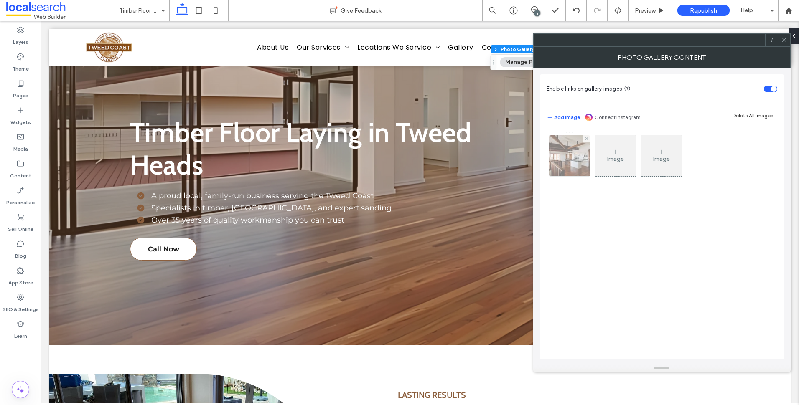
click at [567, 150] on img at bounding box center [569, 155] width 62 height 41
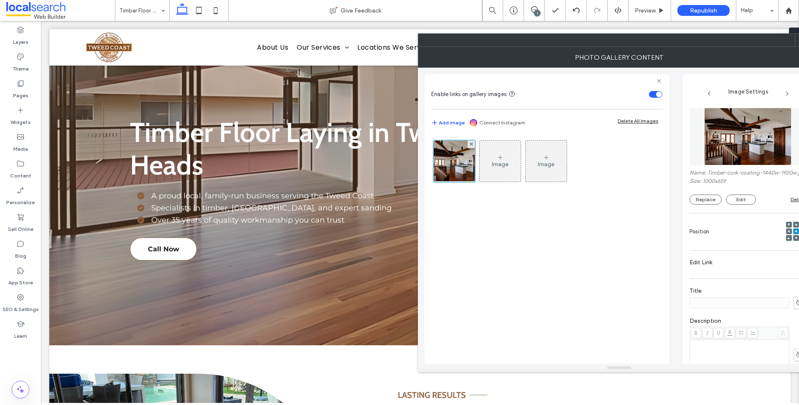
scroll to position [149, 0]
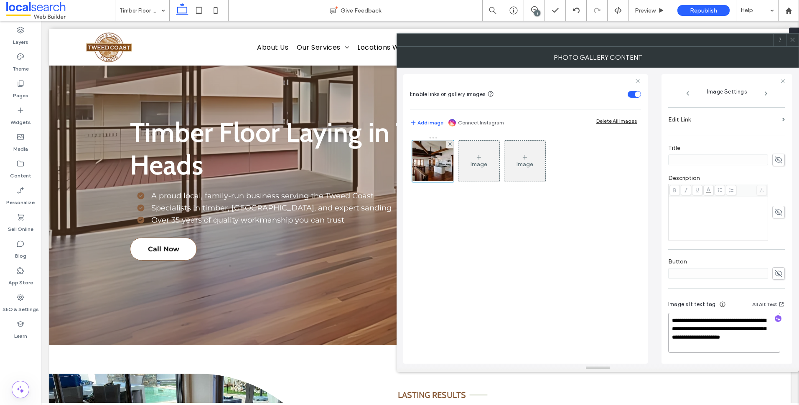
drag, startPoint x: 743, startPoint y: 337, endPoint x: 740, endPoint y: 329, distance: 7.5
click at [740, 329] on textarea "**********" at bounding box center [724, 333] width 112 height 40
click at [775, 319] on icon "button" at bounding box center [778, 319] width 6 height 6
drag, startPoint x: 689, startPoint y: 339, endPoint x: 711, endPoint y: 332, distance: 23.0
click at [711, 332] on textarea "**********" at bounding box center [724, 333] width 112 height 40
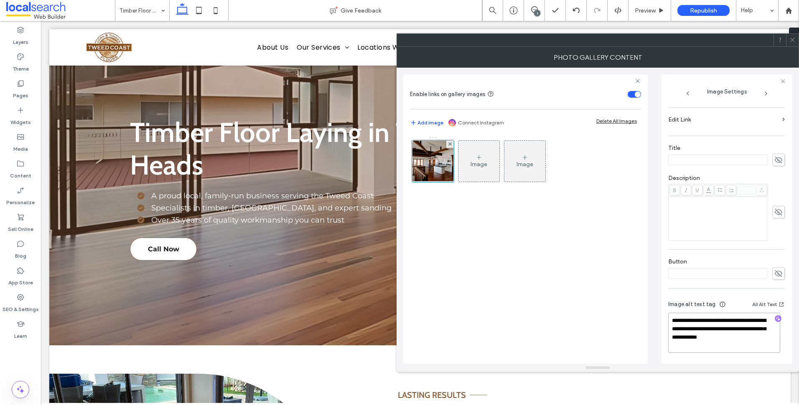
click at [741, 350] on textarea "**********" at bounding box center [724, 333] width 112 height 40
drag, startPoint x: 700, startPoint y: 349, endPoint x: 729, endPoint y: 328, distance: 36.3
click at [729, 328] on textarea "**********" at bounding box center [724, 333] width 112 height 40
drag, startPoint x: 684, startPoint y: 329, endPoint x: 699, endPoint y: 329, distance: 14.2
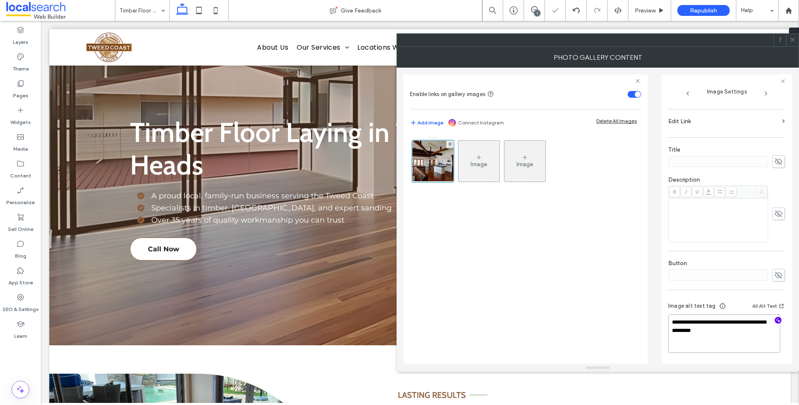
click at [685, 329] on textarea "**********" at bounding box center [724, 334] width 112 height 38
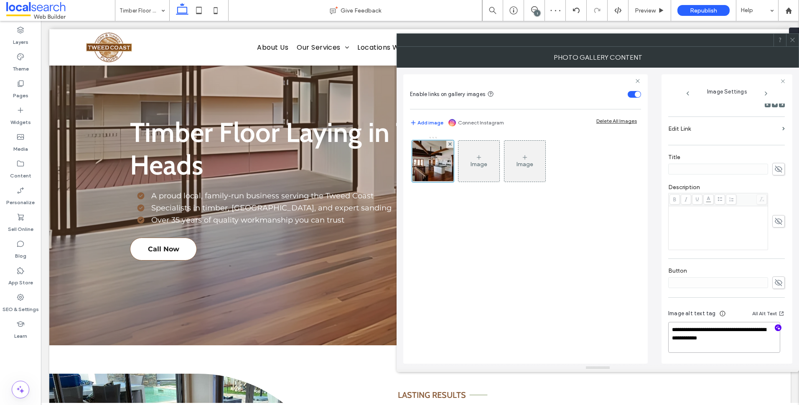
scroll to position [140, 0]
click at [761, 342] on textarea "**********" at bounding box center [724, 337] width 112 height 31
click at [756, 341] on textarea "**********" at bounding box center [724, 337] width 112 height 31
paste textarea "**********"
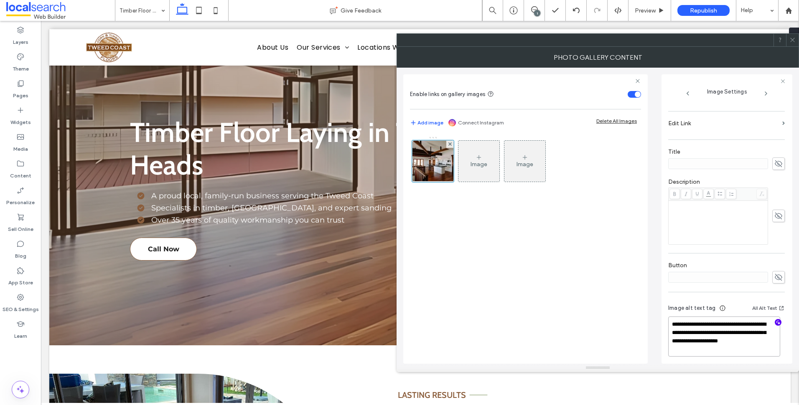
scroll to position [1, 0]
type textarea "**********"
click at [792, 42] on icon at bounding box center [793, 40] width 6 height 6
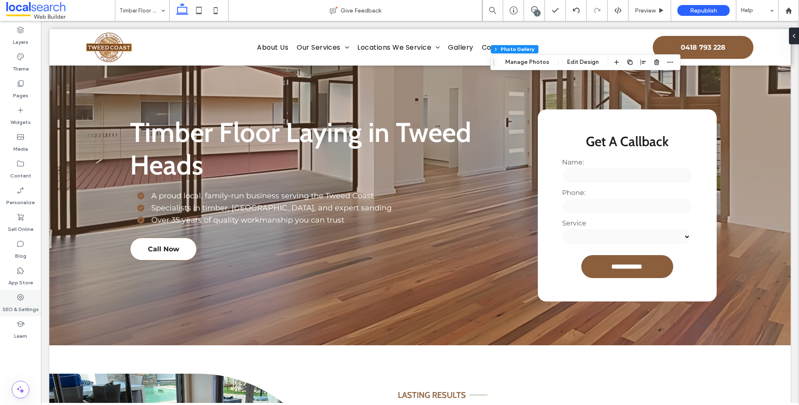
click at [21, 301] on icon at bounding box center [20, 297] width 8 height 8
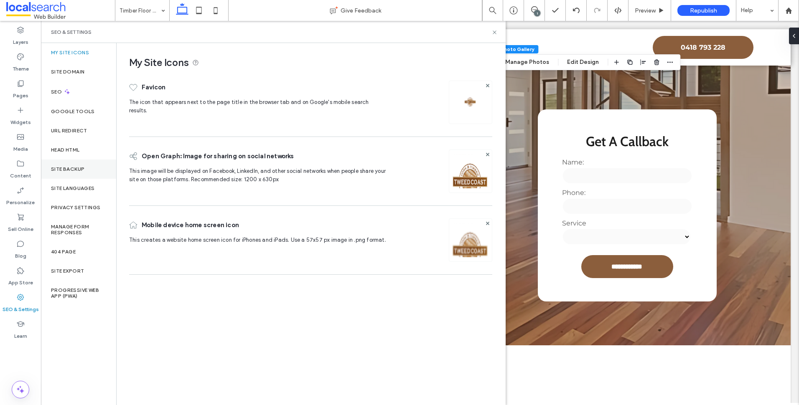
click at [79, 169] on label "Site Backup" at bounding box center [67, 169] width 33 height 6
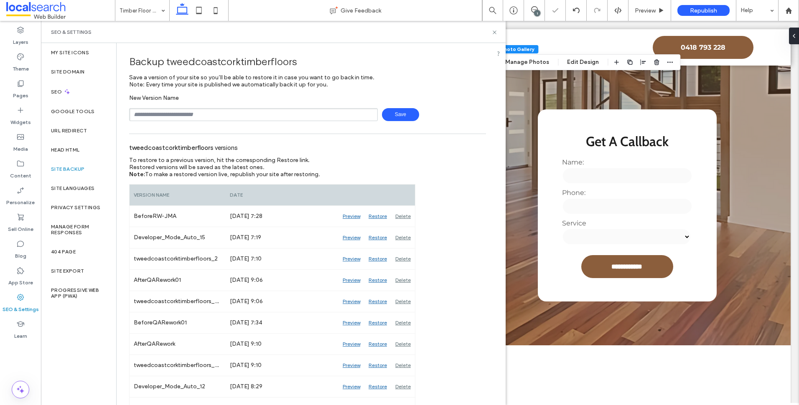
drag, startPoint x: 219, startPoint y: 108, endPoint x: 228, endPoint y: 108, distance: 8.4
click at [219, 106] on div "New Version Name Save" at bounding box center [307, 107] width 357 height 27
click at [228, 110] on input "text" at bounding box center [253, 114] width 249 height 13
type input "**********"
click at [382, 116] on span "Save" at bounding box center [400, 114] width 37 height 13
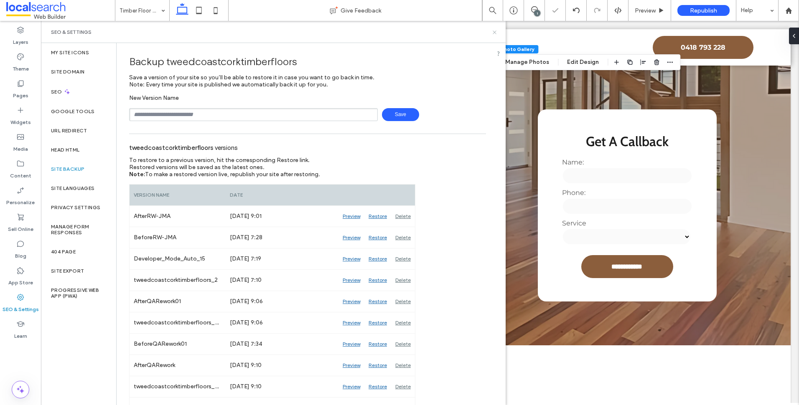
click at [493, 31] on use at bounding box center [494, 32] width 3 height 3
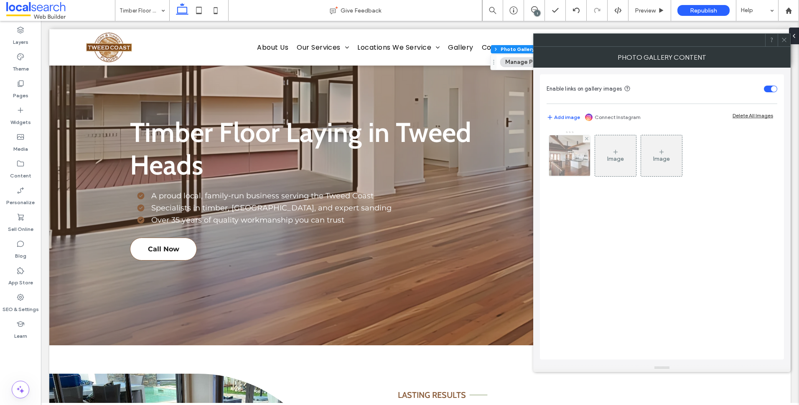
drag, startPoint x: 565, startPoint y: 142, endPoint x: 572, endPoint y: 145, distance: 8.0
click at [565, 142] on img at bounding box center [569, 155] width 62 height 41
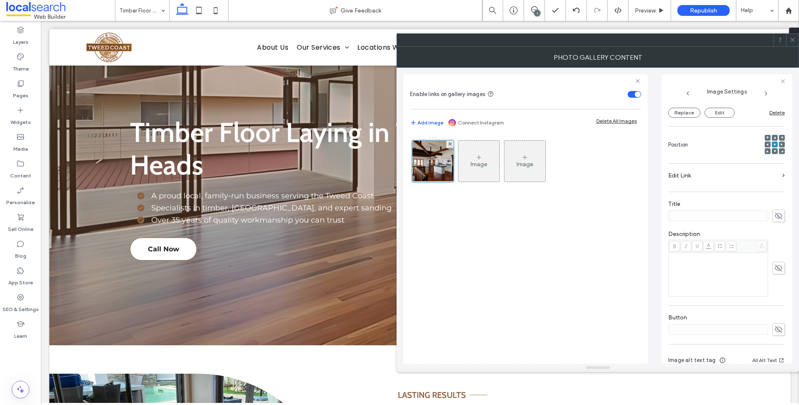
scroll to position [149, 0]
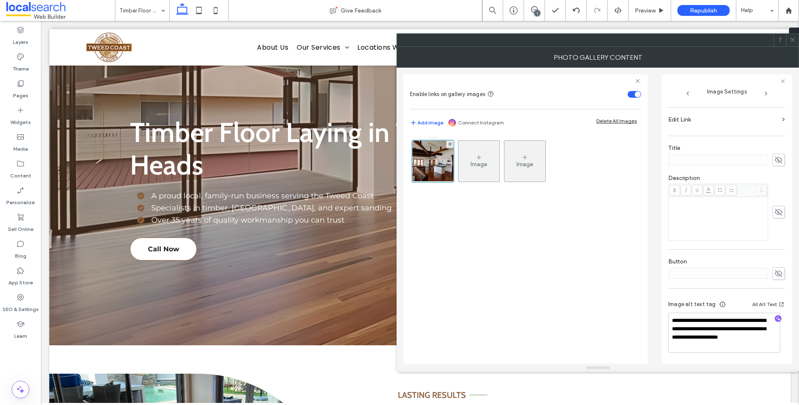
click at [794, 45] on span at bounding box center [793, 40] width 6 height 13
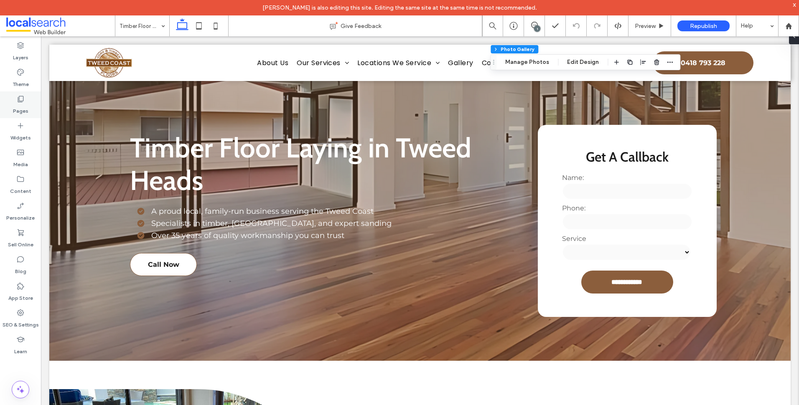
drag, startPoint x: 27, startPoint y: 98, endPoint x: 22, endPoint y: 102, distance: 5.9
click at [28, 98] on div "Pages" at bounding box center [20, 105] width 41 height 27
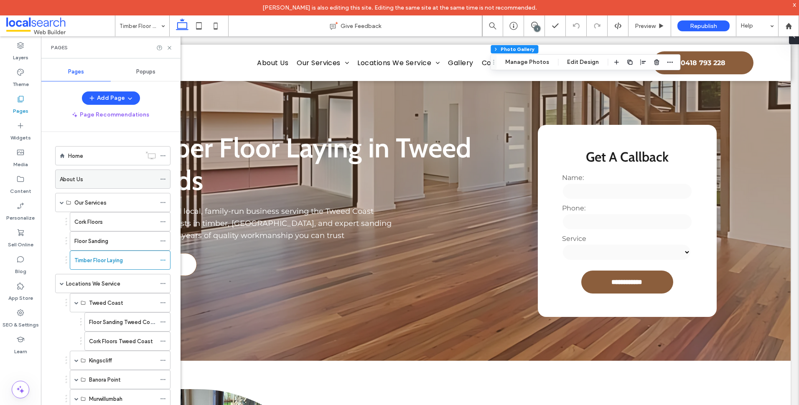
click at [128, 188] on div "About Us" at bounding box center [108, 179] width 96 height 18
click at [111, 283] on label "Locations We Service" at bounding box center [93, 284] width 54 height 15
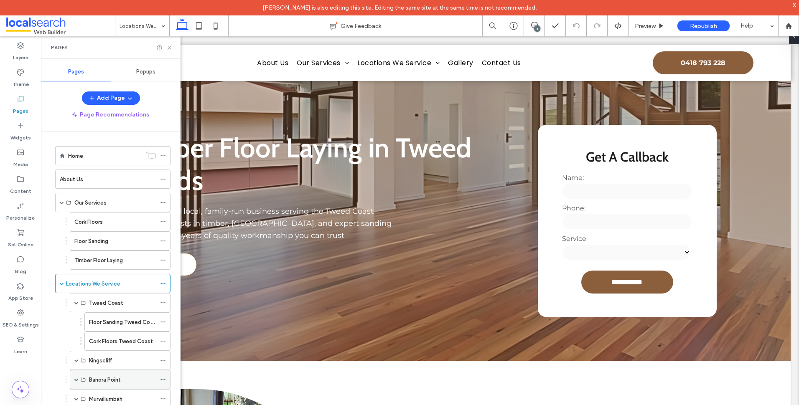
scroll to position [98, 0]
